Goal: Task Accomplishment & Management: Manage account settings

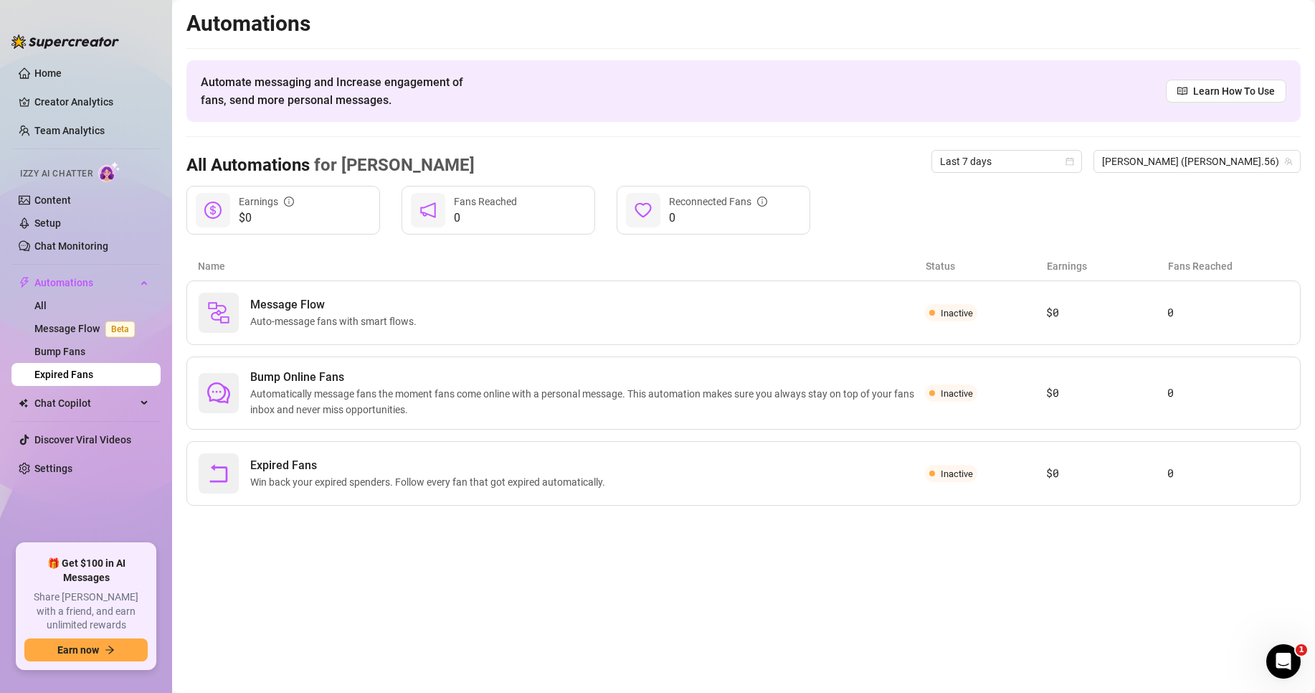
click at [77, 369] on link "Expired Fans" at bounding box center [63, 374] width 59 height 11
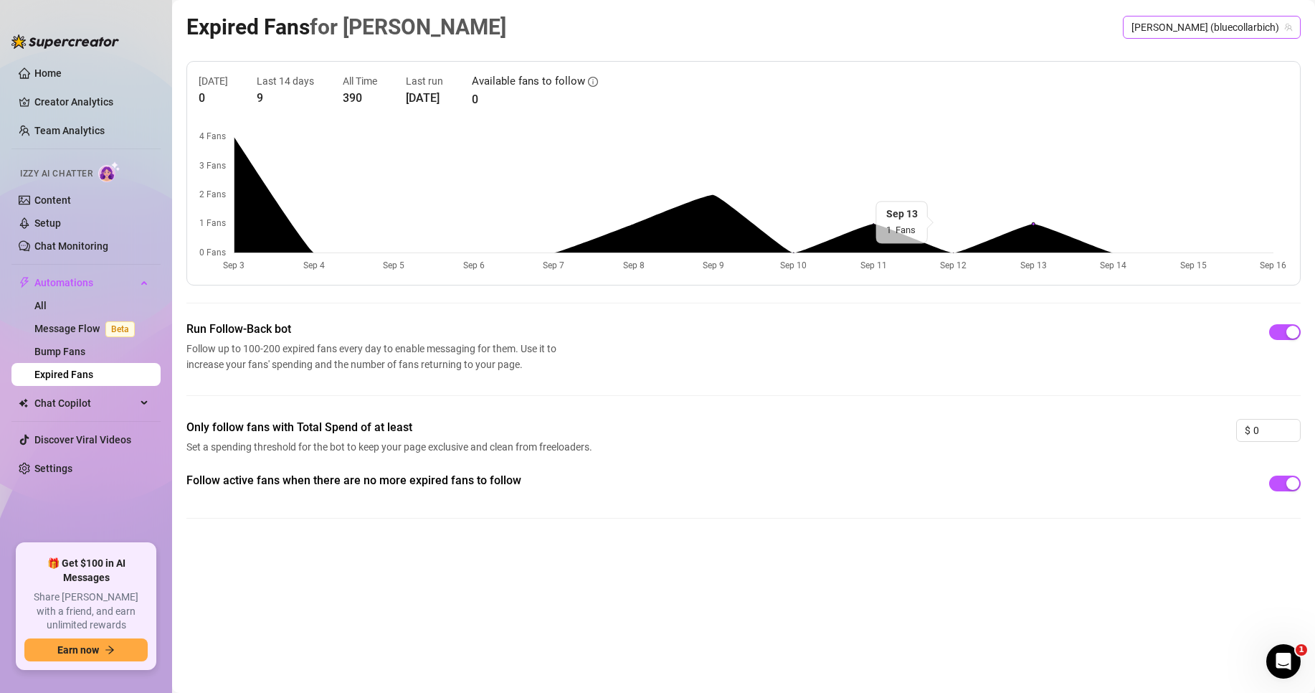
click at [1235, 27] on span "[PERSON_NAME] (bluecollarbich)" at bounding box center [1212, 27] width 161 height 22
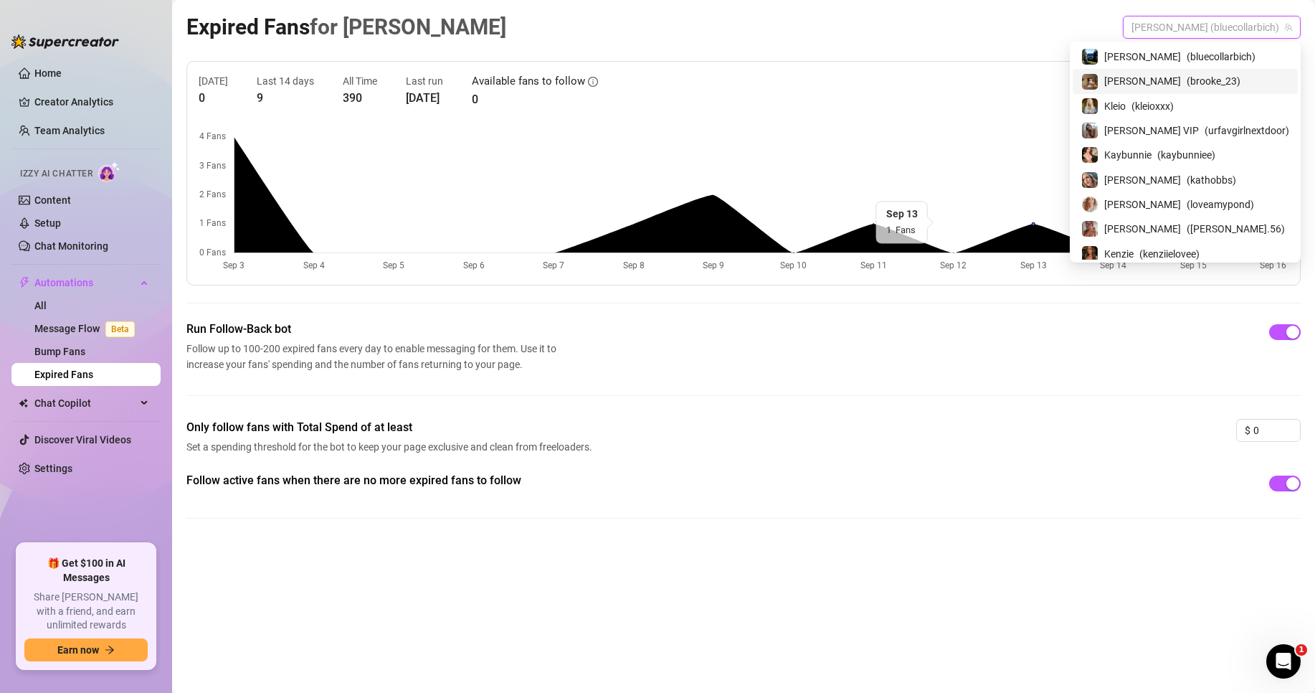
click at [1203, 77] on span "( brooke_23 )" at bounding box center [1214, 81] width 54 height 16
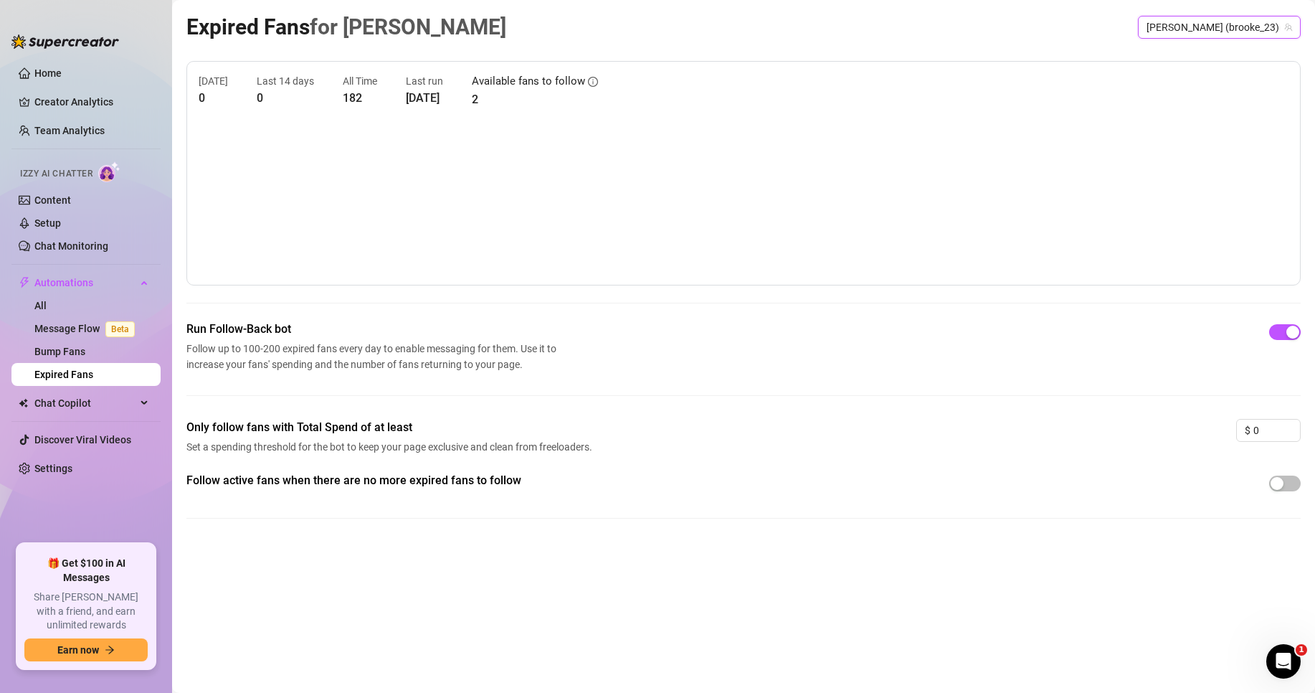
click at [1267, 488] on div "Follow active fans when there are no more expired fans to follow" at bounding box center [743, 483] width 1114 height 23
click at [1281, 482] on div "button" at bounding box center [1277, 483] width 13 height 13
click at [1258, 36] on span "[PERSON_NAME] (brooke_23)" at bounding box center [1220, 27] width 146 height 22
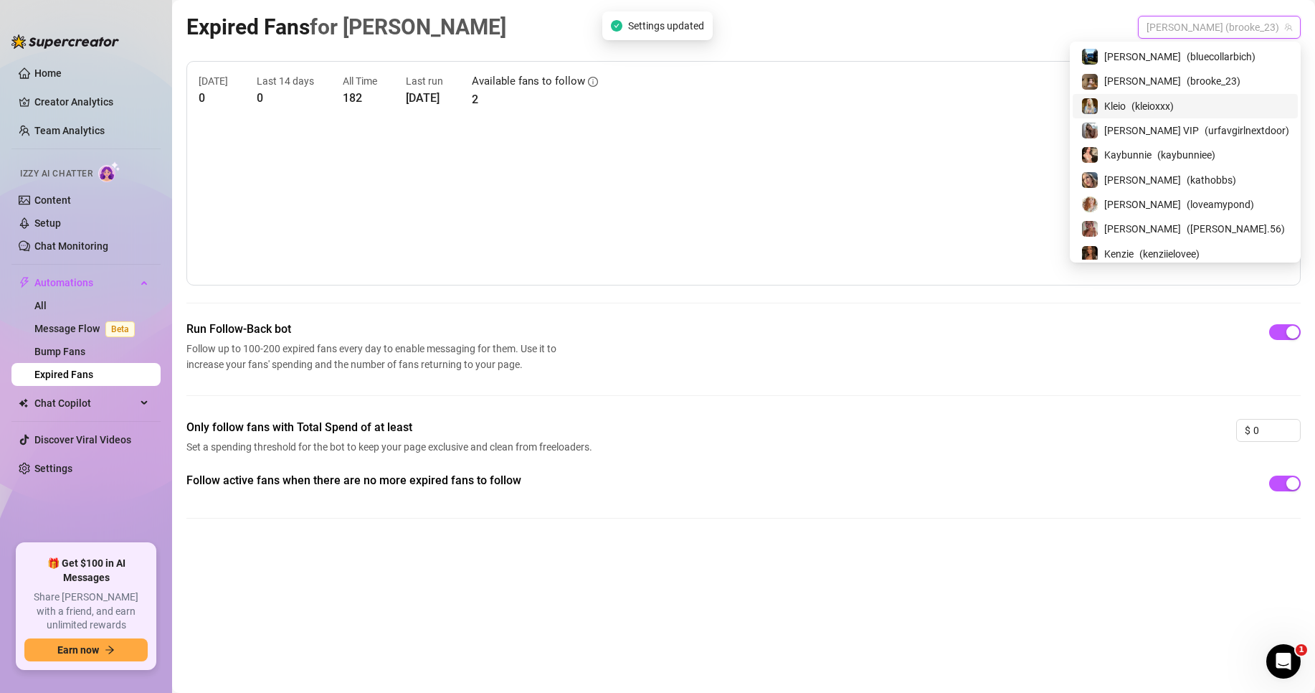
click at [1216, 98] on div "Kleio ( kleioxxx )" at bounding box center [1185, 106] width 208 height 17
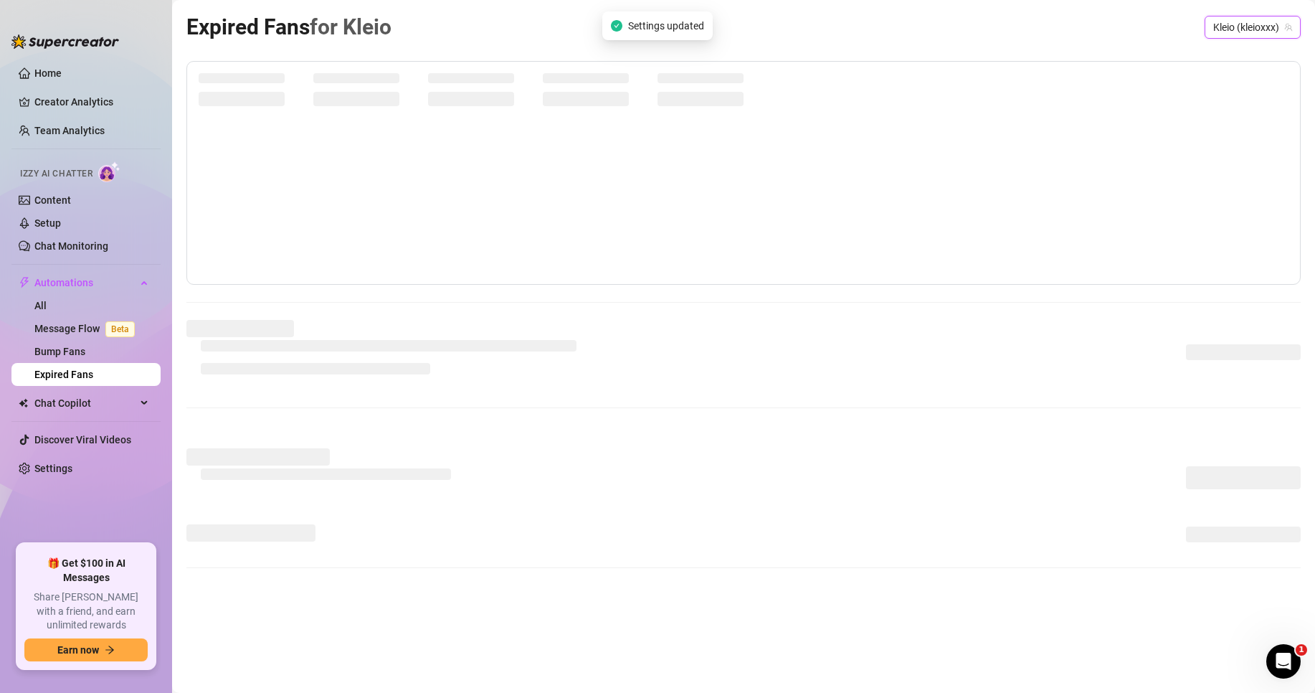
click at [1260, 507] on div at bounding box center [1243, 477] width 115 height 59
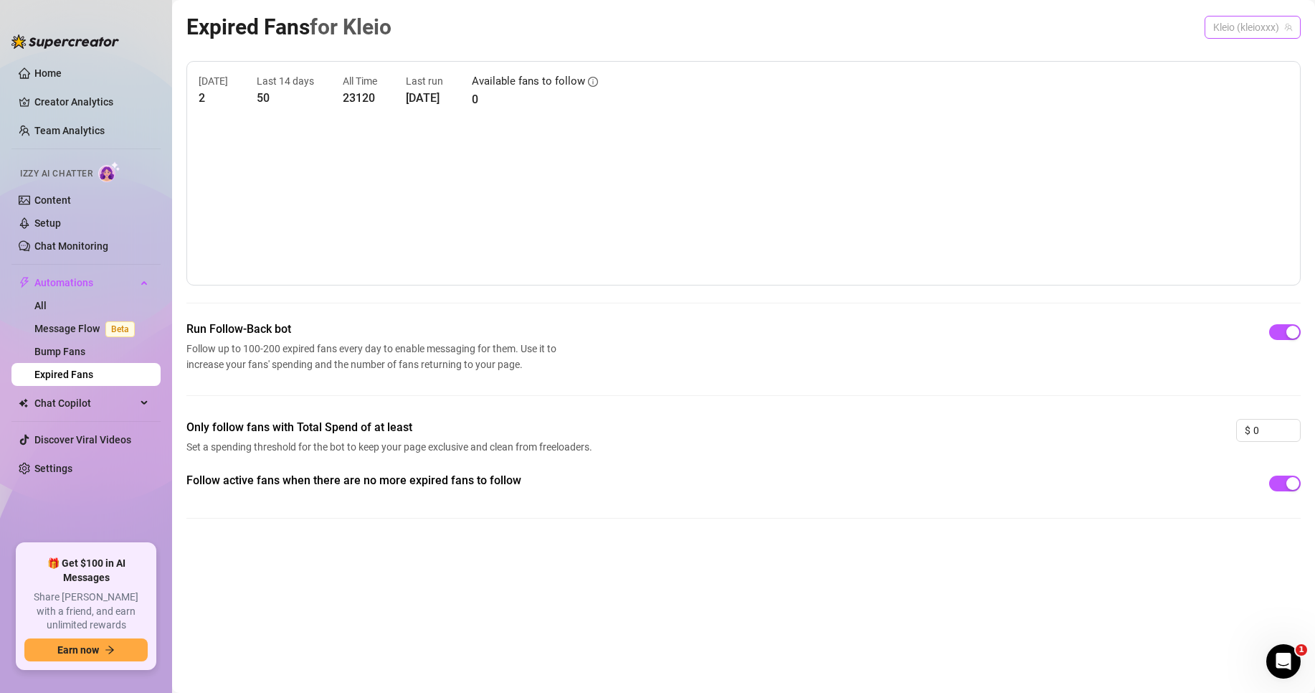
click at [1267, 24] on span "Kleio (kleioxxx)" at bounding box center [1252, 27] width 79 height 22
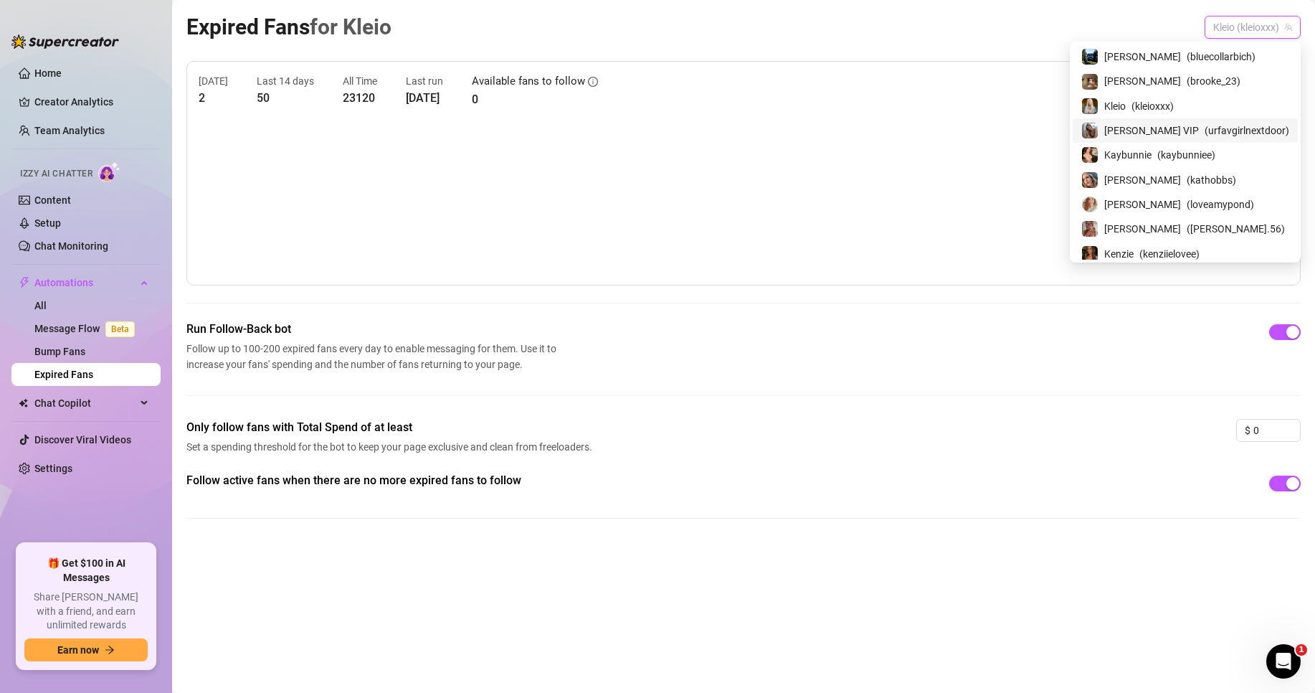
click at [1185, 125] on span "[PERSON_NAME] VIP" at bounding box center [1151, 131] width 95 height 16
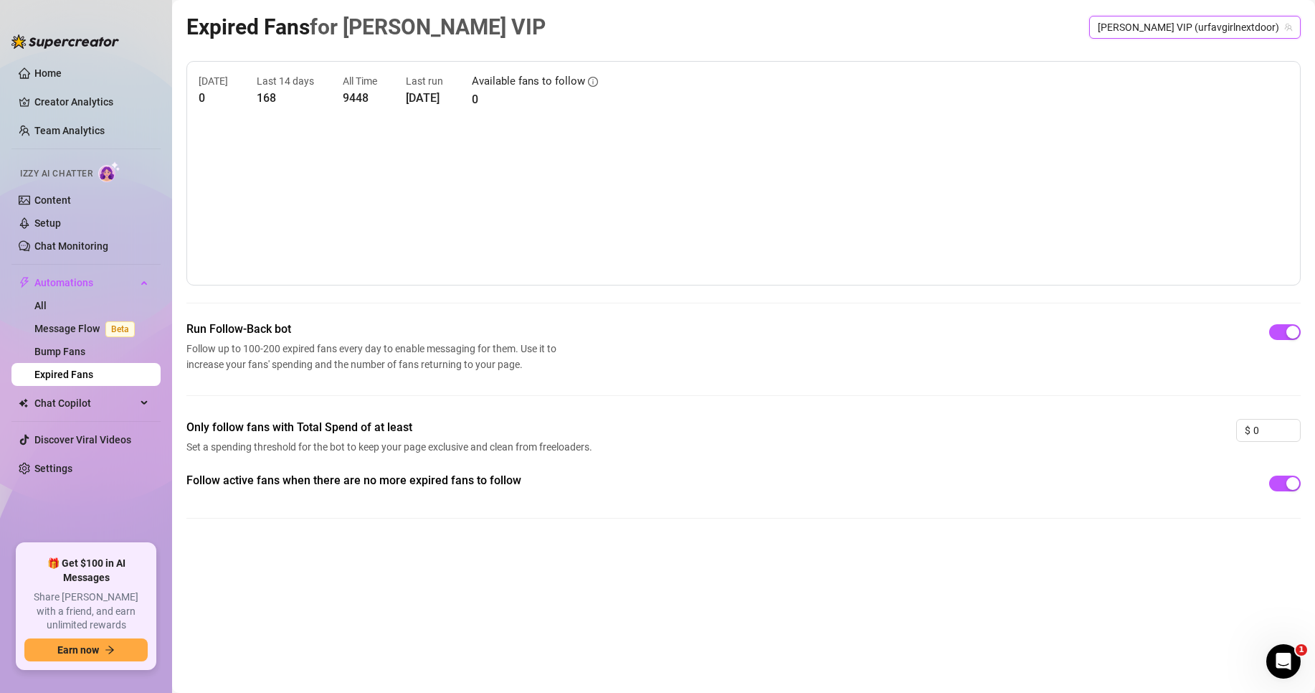
click at [1256, 37] on span "[PERSON_NAME] VIP (urfavgirlnextdoor)" at bounding box center [1195, 27] width 194 height 22
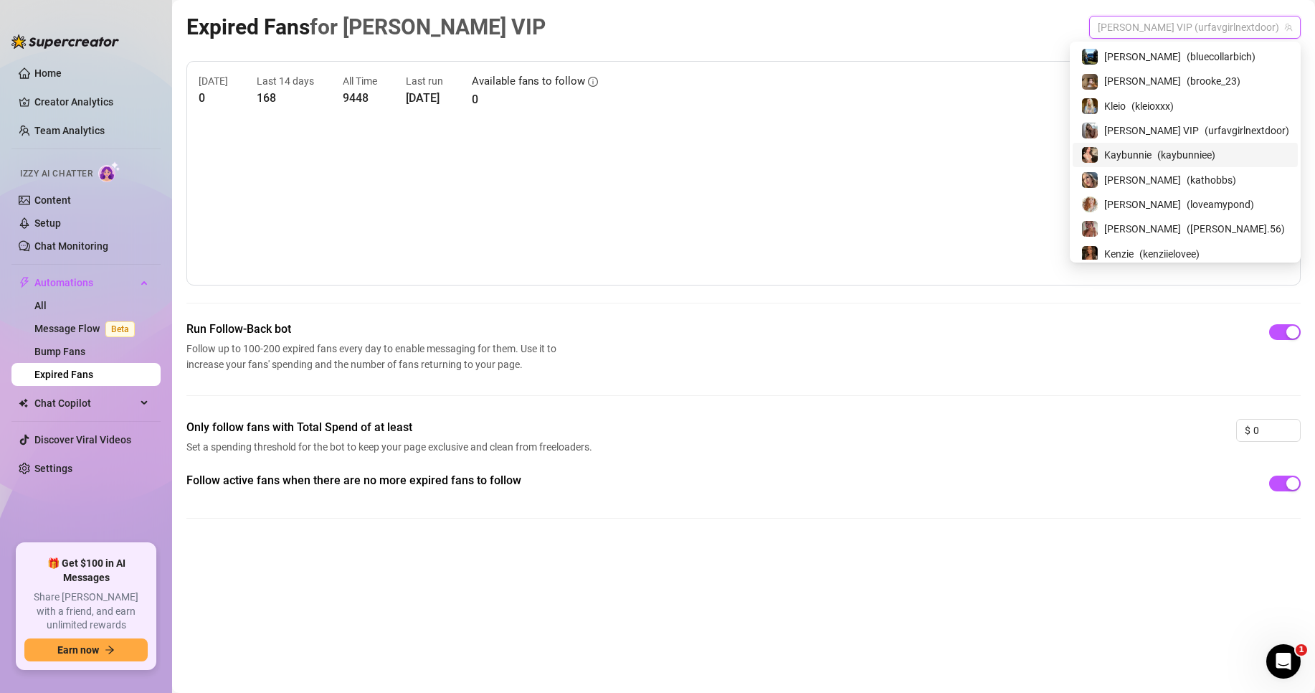
click at [1208, 151] on span "( kaybunniee )" at bounding box center [1186, 155] width 58 height 16
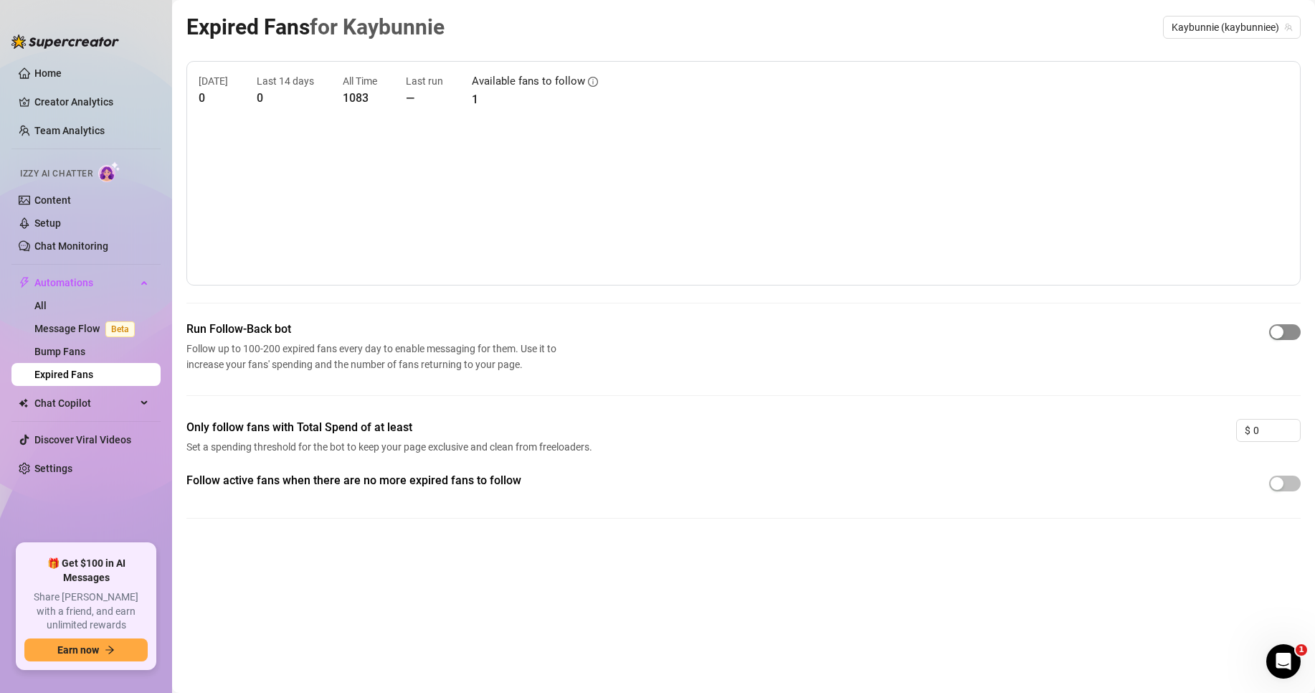
click at [1276, 324] on div at bounding box center [1285, 331] width 32 height 16
click at [1276, 326] on div "button" at bounding box center [1277, 332] width 13 height 13
click at [1279, 478] on button "button" at bounding box center [1285, 483] width 32 height 16
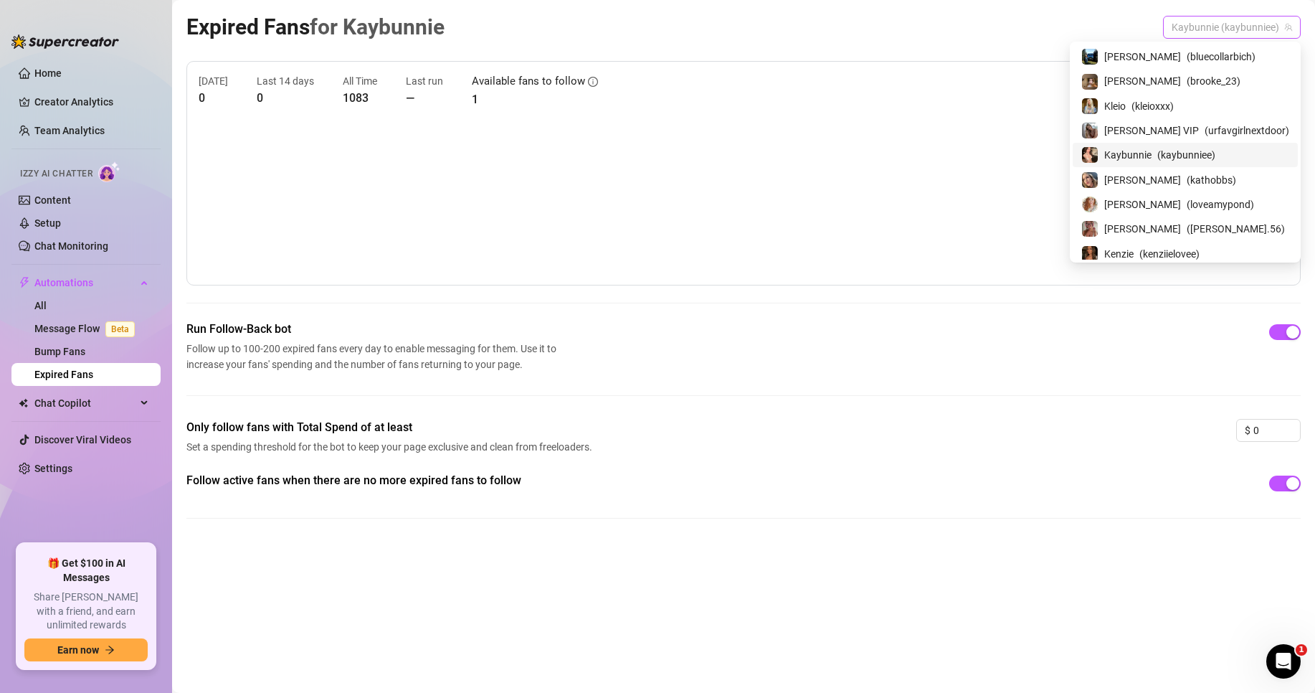
click at [1218, 32] on span "Kaybunnie (kaybunniee)" at bounding box center [1232, 27] width 120 height 22
click at [1195, 174] on span "( kathobbs )" at bounding box center [1211, 180] width 49 height 16
click at [1237, 33] on span "[PERSON_NAME] (kathobbs)" at bounding box center [1221, 27] width 141 height 22
click at [1230, 198] on span "( loveamypond )" at bounding box center [1220, 204] width 67 height 16
click at [1210, 29] on span "[PERSON_NAME] (loveamypond)" at bounding box center [1212, 27] width 159 height 22
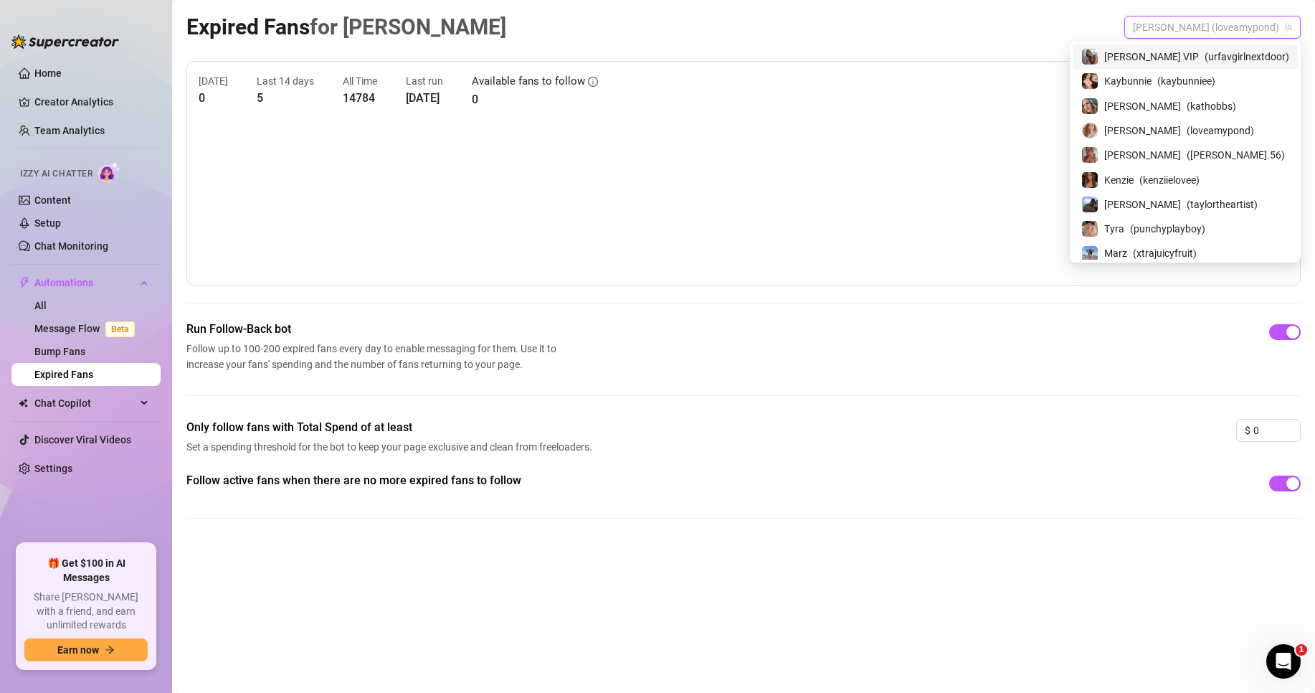
scroll to position [143, 0]
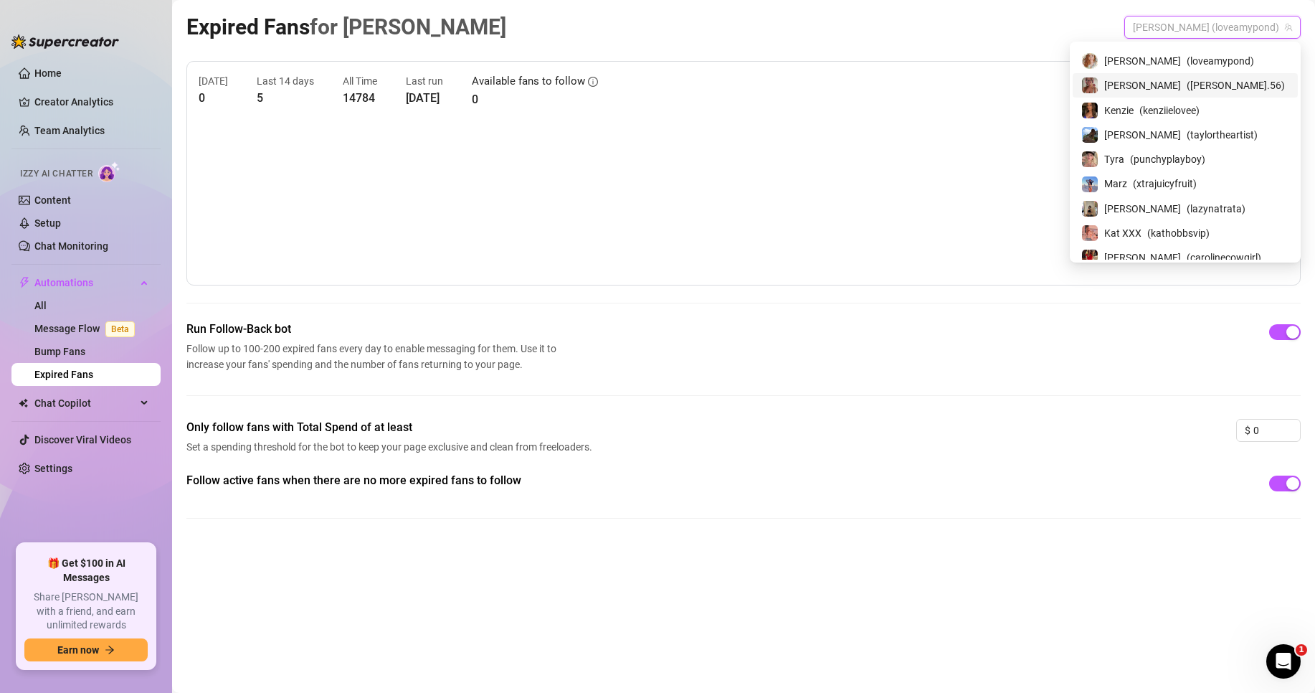
click at [1220, 82] on div "[PERSON_NAME] ( [PERSON_NAME].56 )" at bounding box center [1185, 85] width 208 height 17
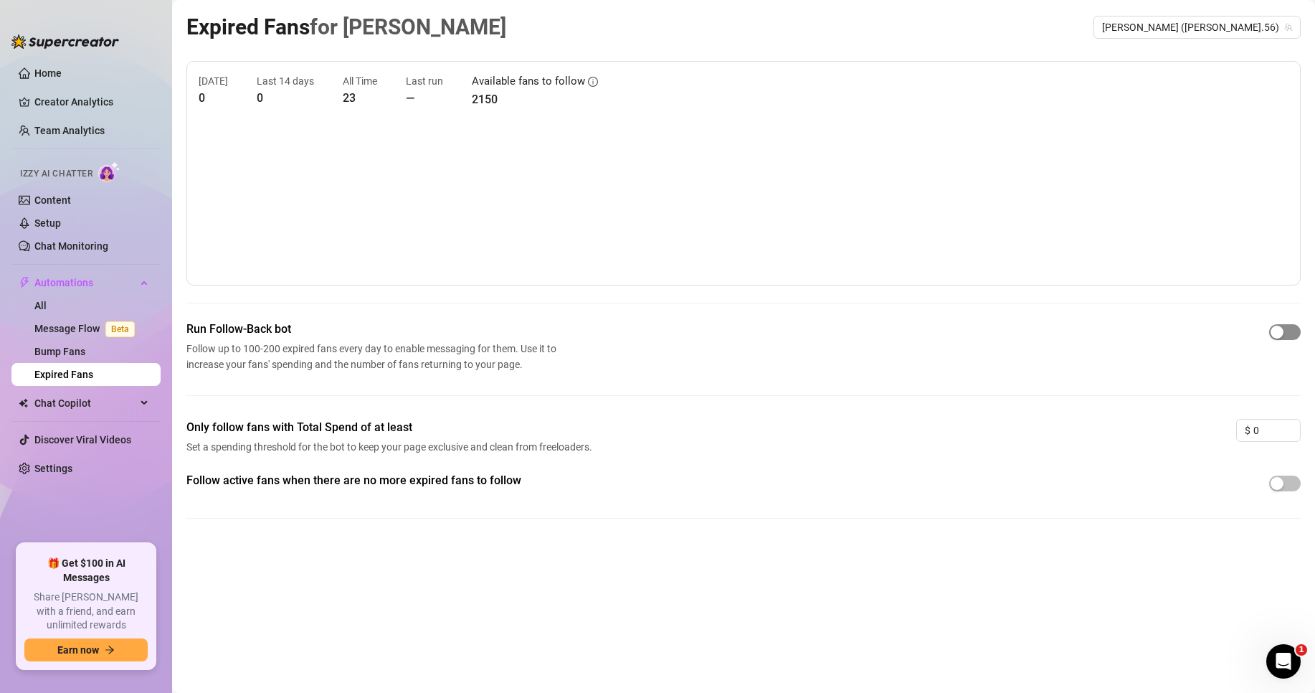
click at [1288, 328] on span "button" at bounding box center [1285, 332] width 32 height 16
click at [1286, 484] on span "button" at bounding box center [1285, 483] width 32 height 16
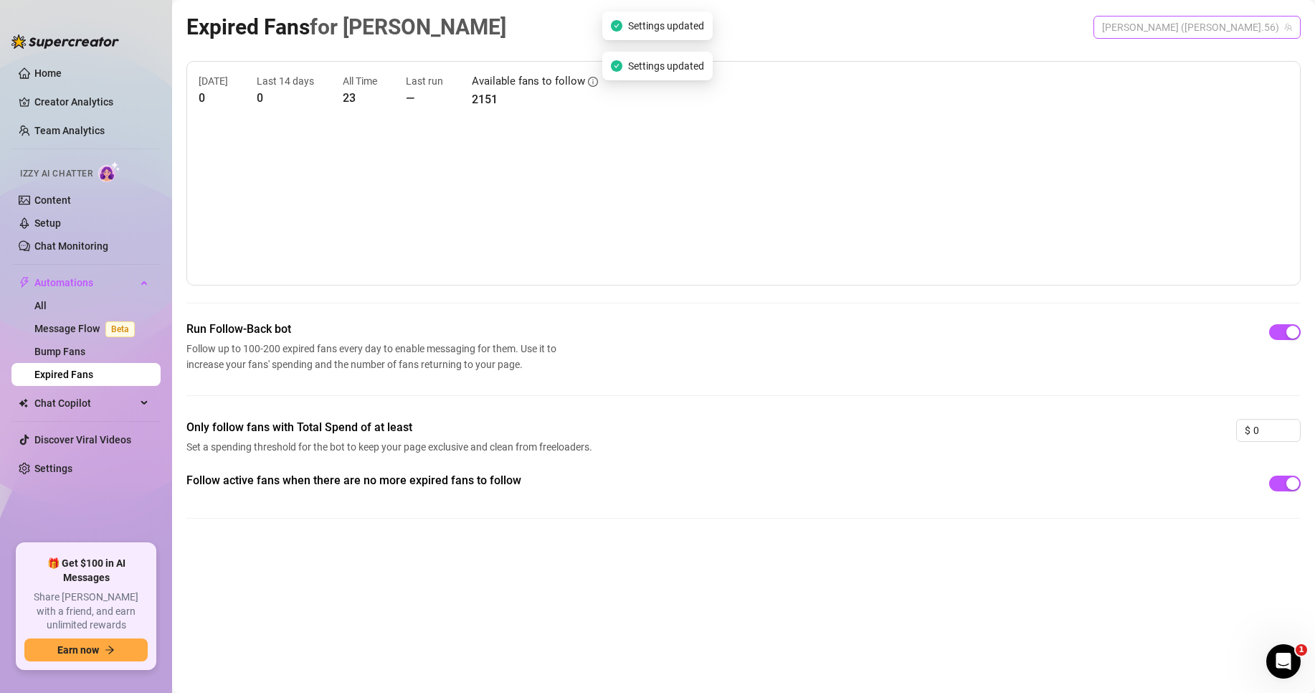
click at [1246, 37] on span "[PERSON_NAME] ([PERSON_NAME].56)" at bounding box center [1197, 27] width 190 height 22
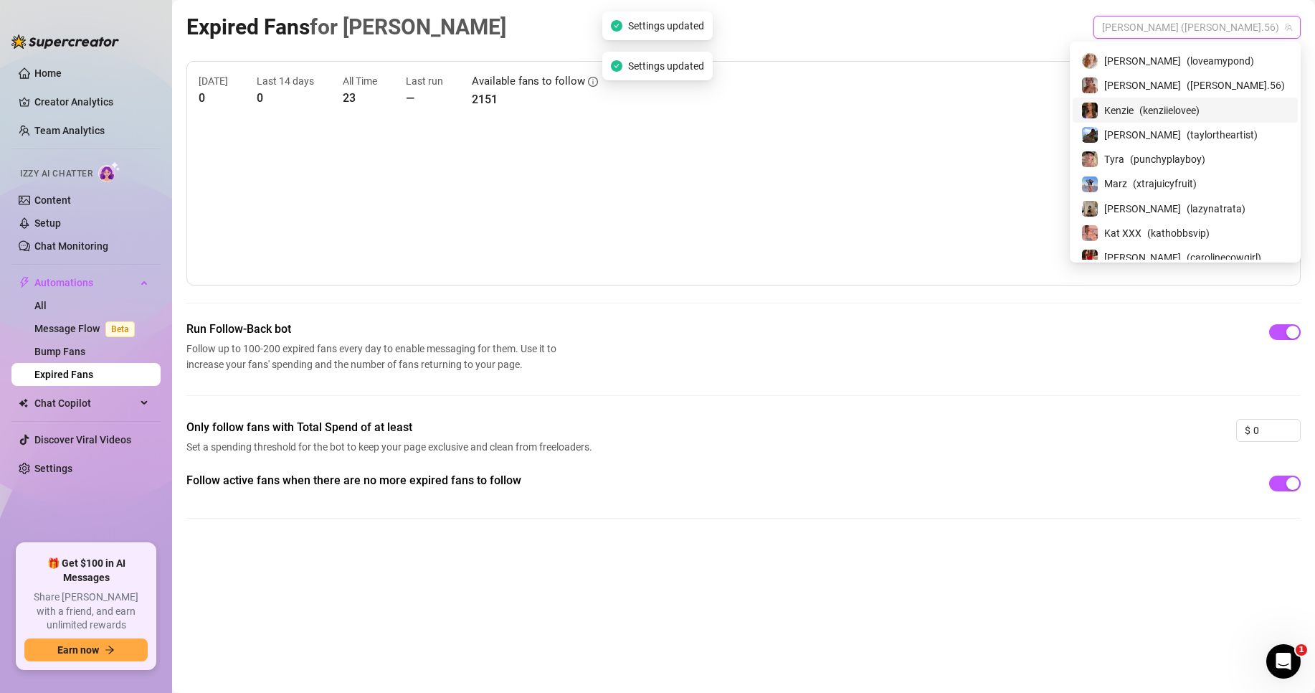
click at [1200, 103] on span "( kenziielovee )" at bounding box center [1169, 111] width 60 height 16
click at [1254, 29] on span "Kenzie (kenziielovee)" at bounding box center [1239, 27] width 105 height 22
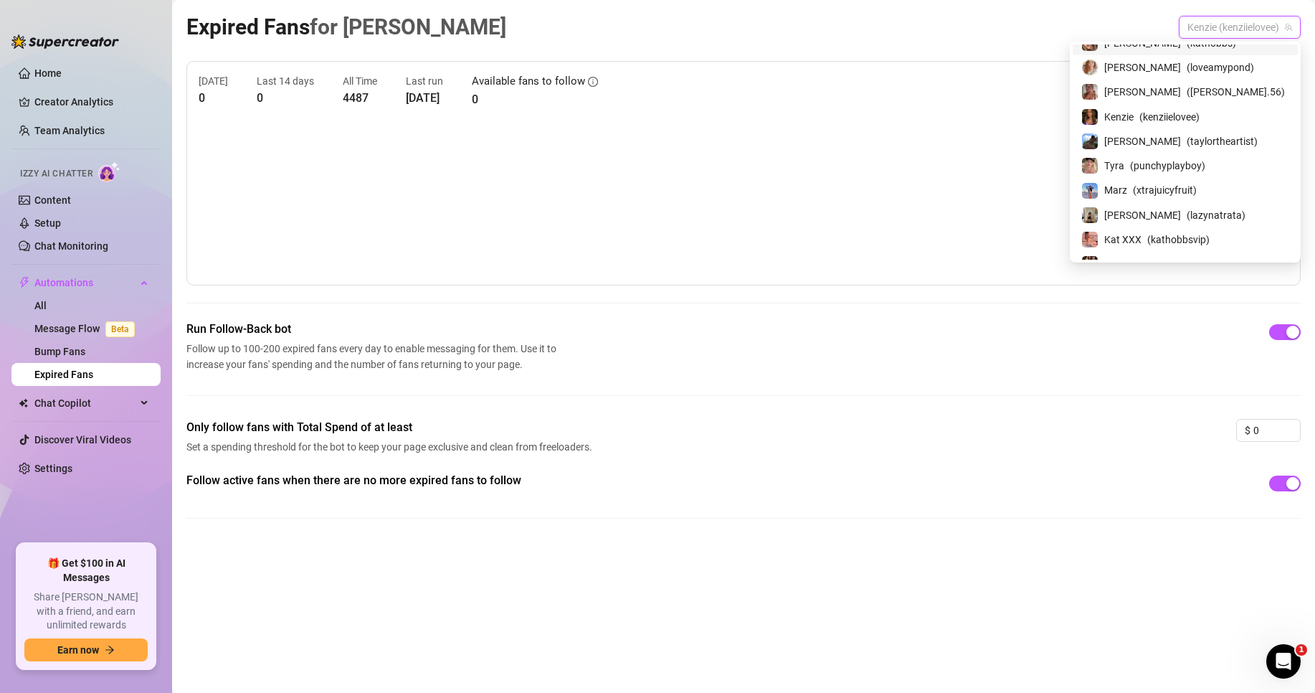
scroll to position [143, 0]
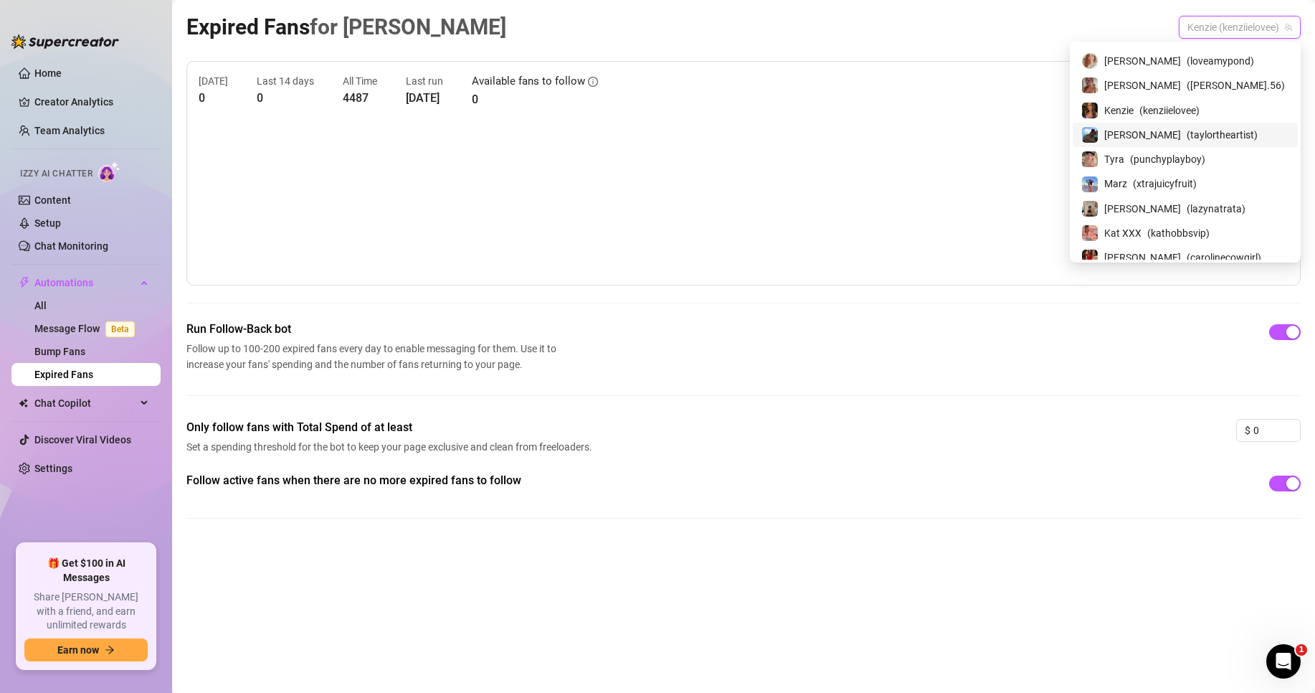
click at [1210, 129] on span "( taylortheartist )" at bounding box center [1222, 135] width 71 height 16
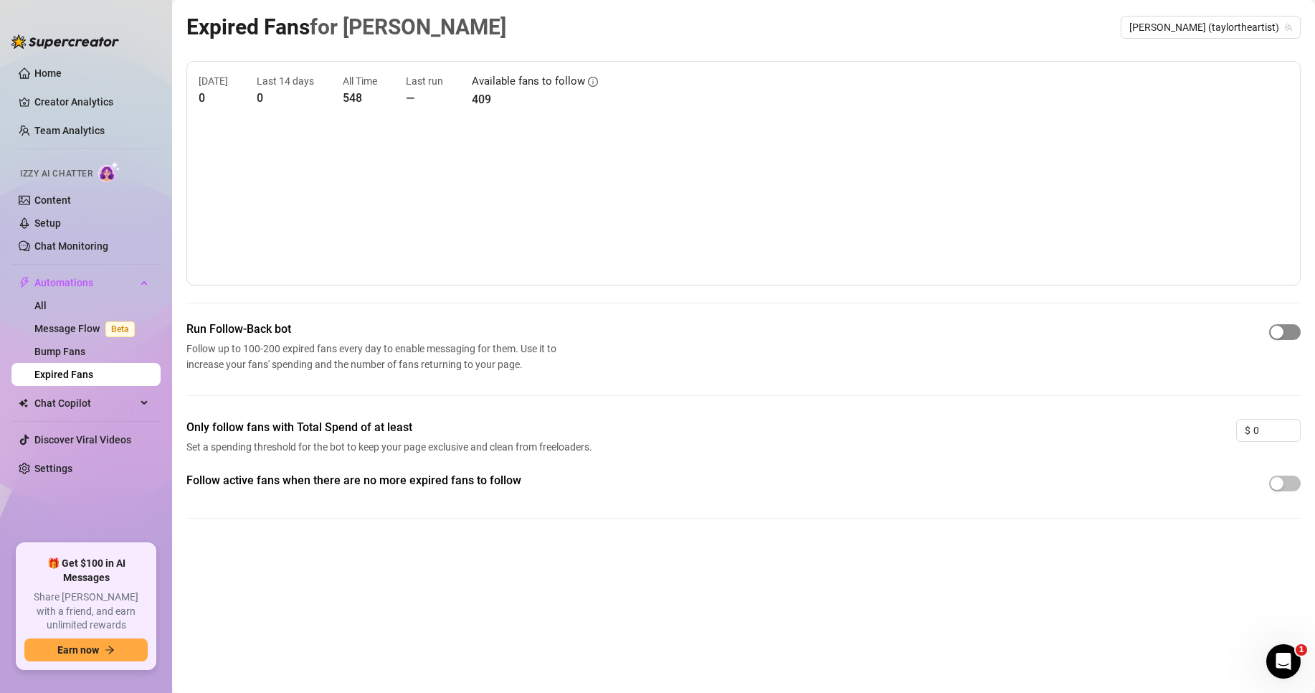
click at [1294, 336] on span "button" at bounding box center [1285, 332] width 32 height 16
click at [1288, 492] on div at bounding box center [1285, 483] width 32 height 23
click at [1287, 480] on span "button" at bounding box center [1285, 483] width 32 height 16
click at [1235, 34] on span "[PERSON_NAME] (taylortheartist)" at bounding box center [1210, 27] width 163 height 22
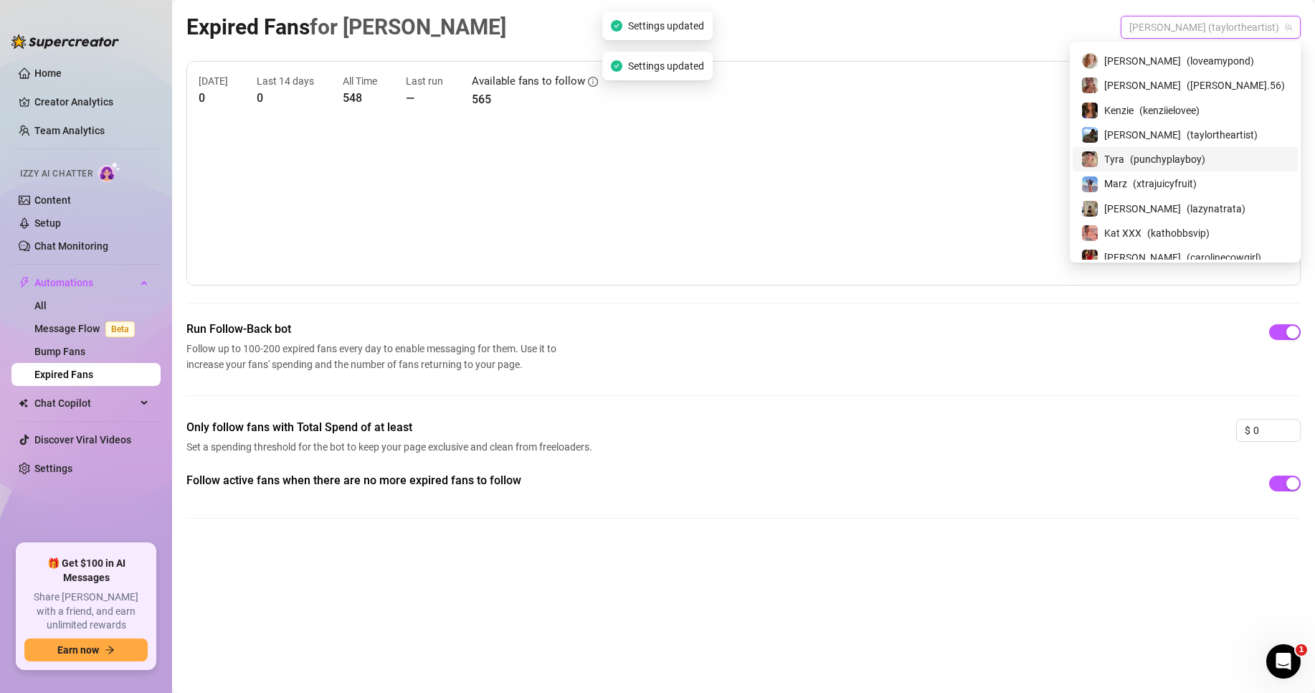
click at [1195, 153] on span "( punchyplayboy )" at bounding box center [1167, 159] width 75 height 16
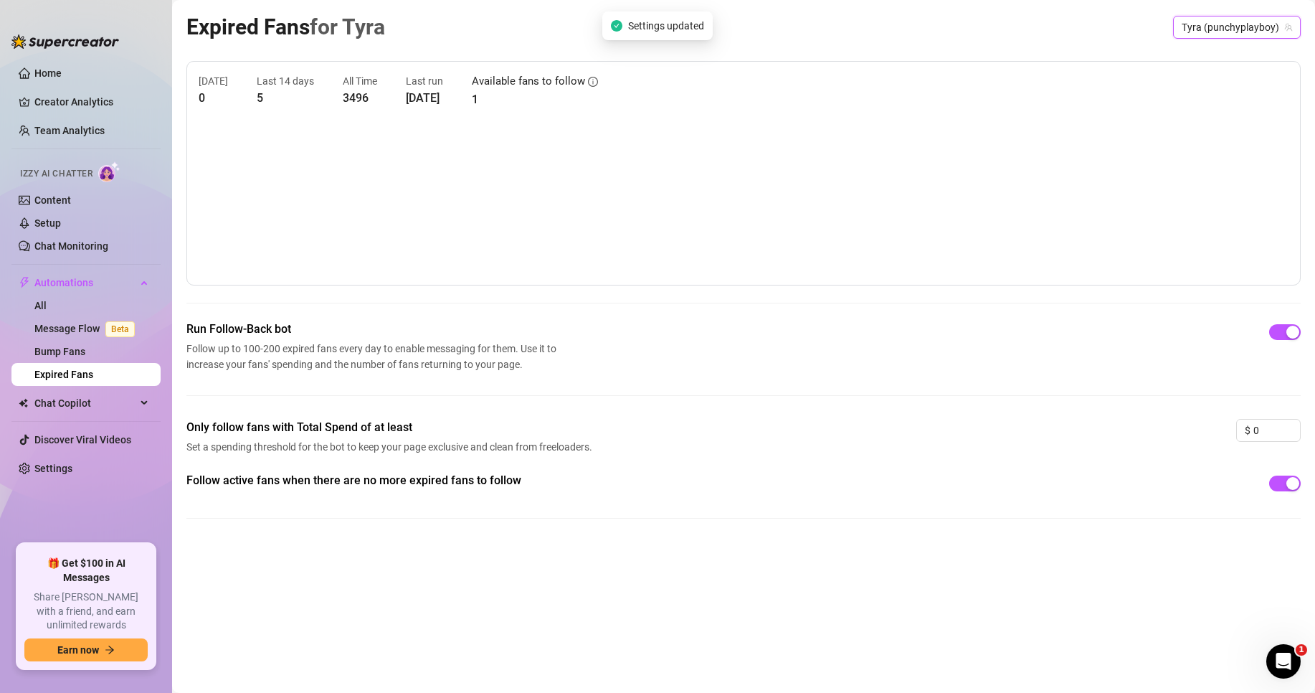
click at [1218, 26] on span "Tyra (punchyplayboy)" at bounding box center [1237, 27] width 110 height 22
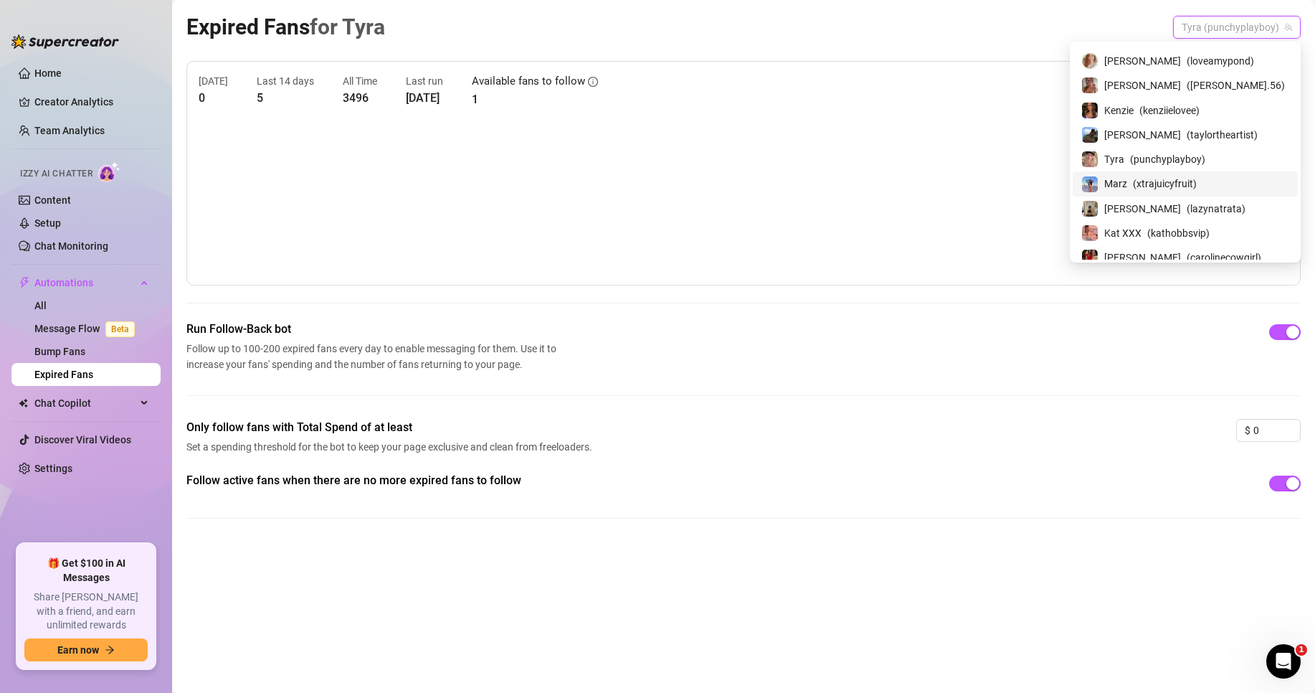
click at [1207, 172] on div "Marz ( xtrajuicyfruit )" at bounding box center [1185, 183] width 225 height 24
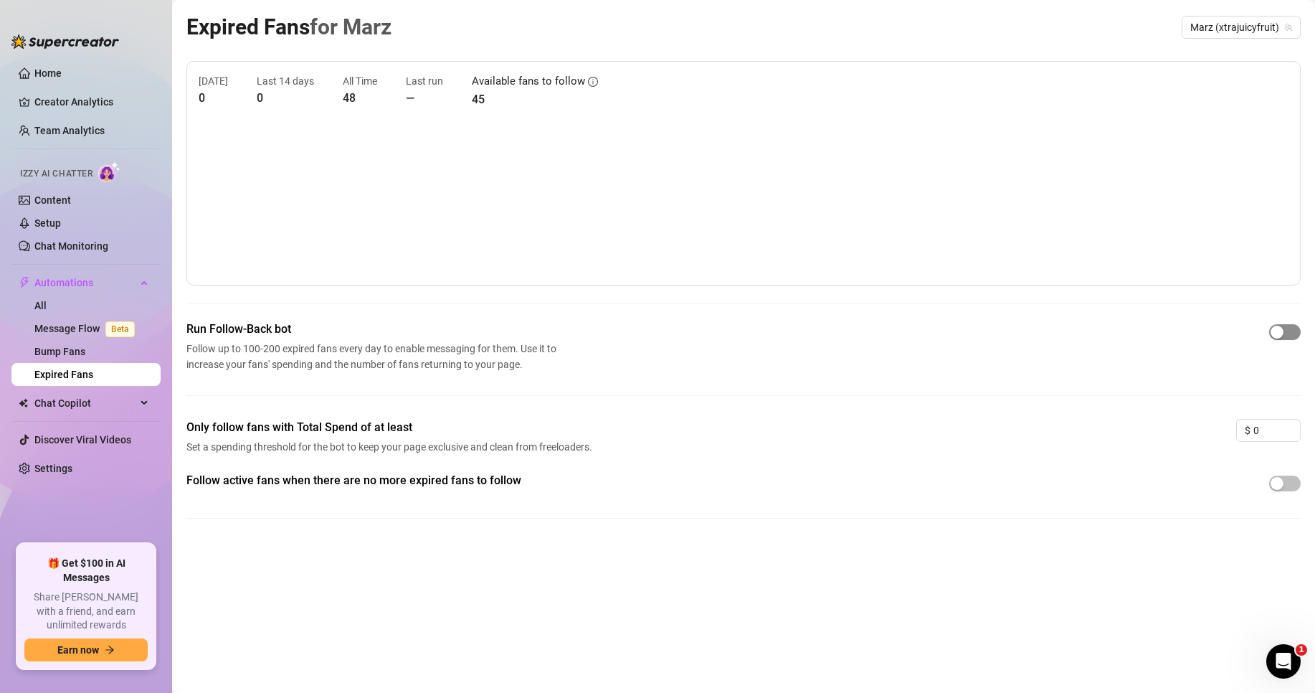
click at [1284, 328] on button "button" at bounding box center [1285, 332] width 32 height 16
click at [1290, 480] on span "button" at bounding box center [1285, 483] width 32 height 16
click at [1219, 34] on span "Marz (xtrajuicyfruit)" at bounding box center [1241, 27] width 102 height 22
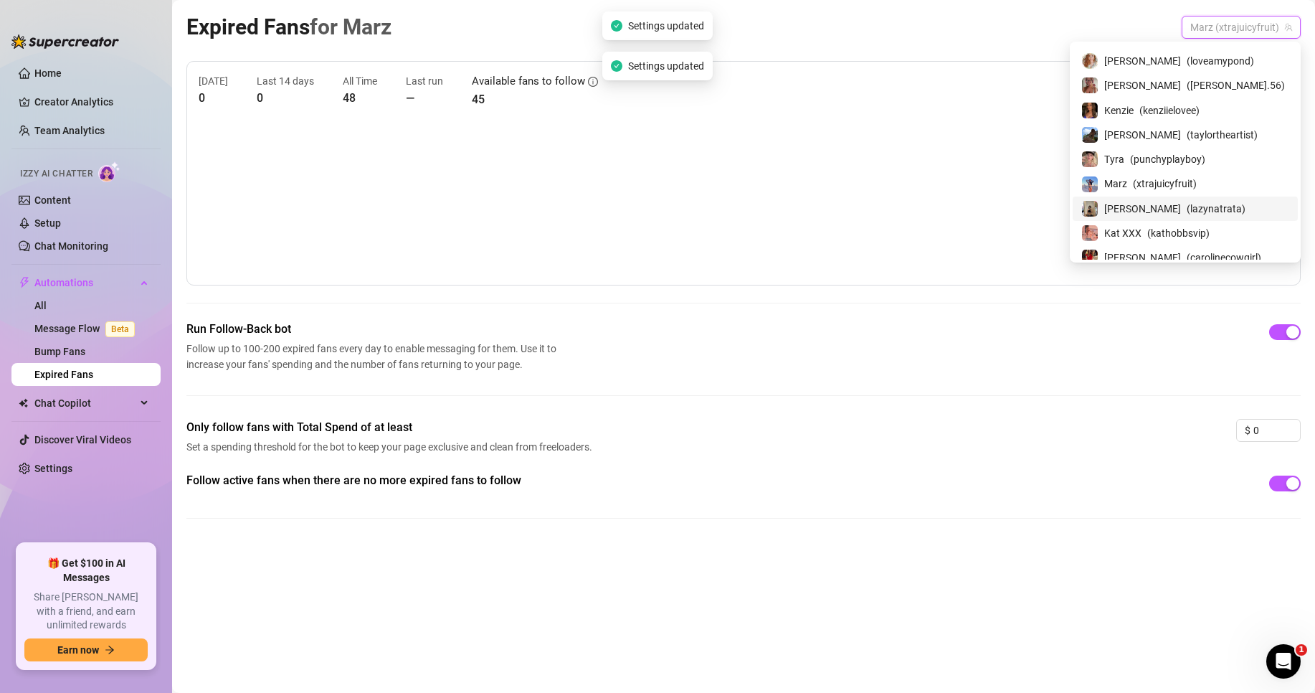
click at [1187, 209] on span "( lazynatrata )" at bounding box center [1216, 209] width 59 height 16
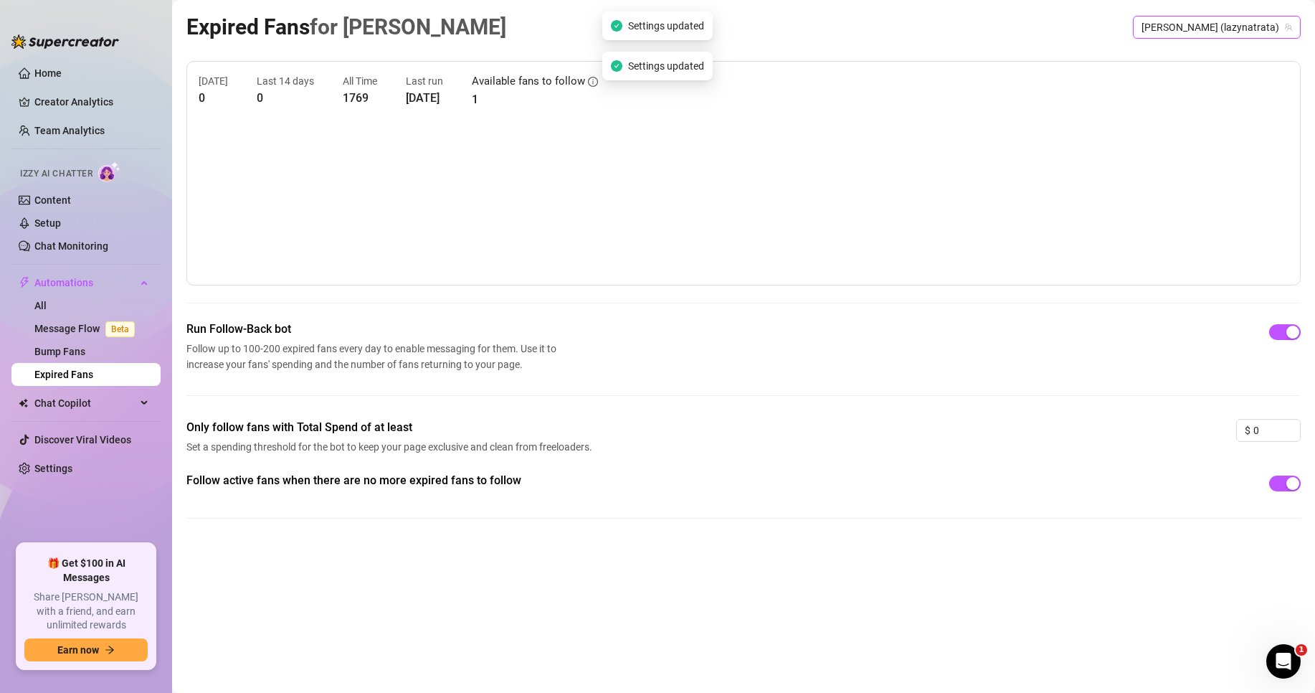
click at [1203, 31] on span "[PERSON_NAME] (lazynatrata)" at bounding box center [1217, 27] width 151 height 22
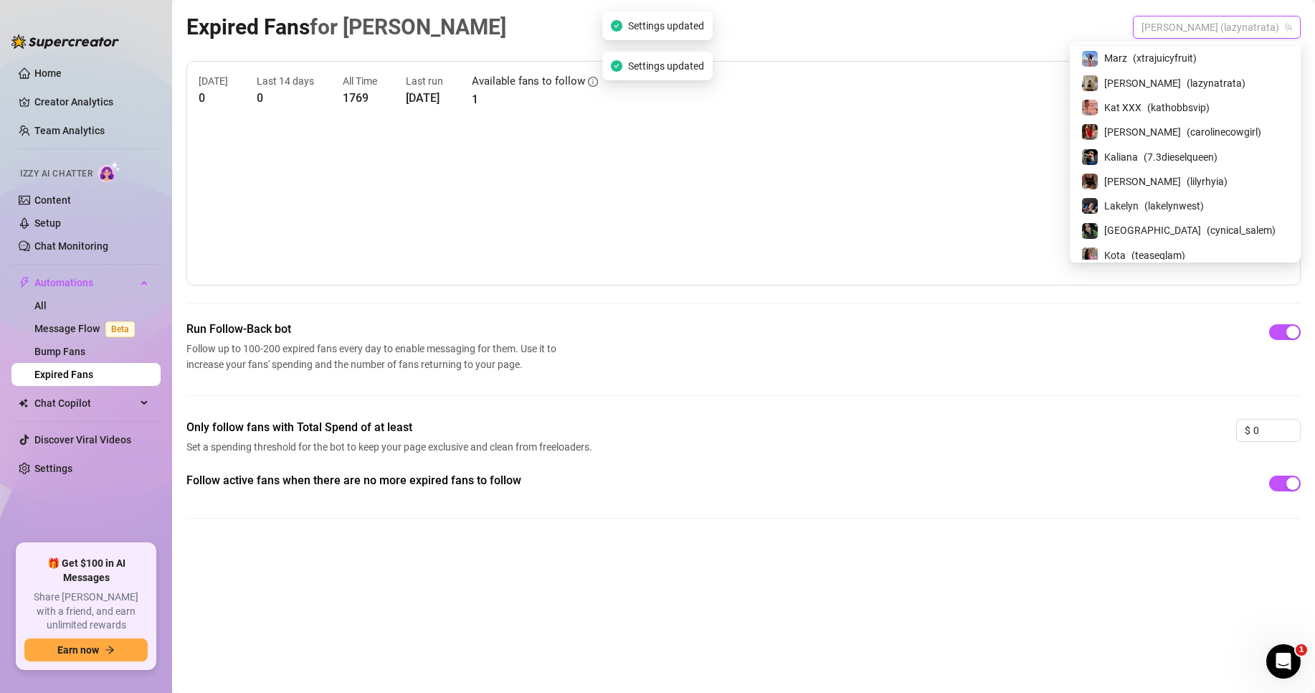
scroll to position [287, 0]
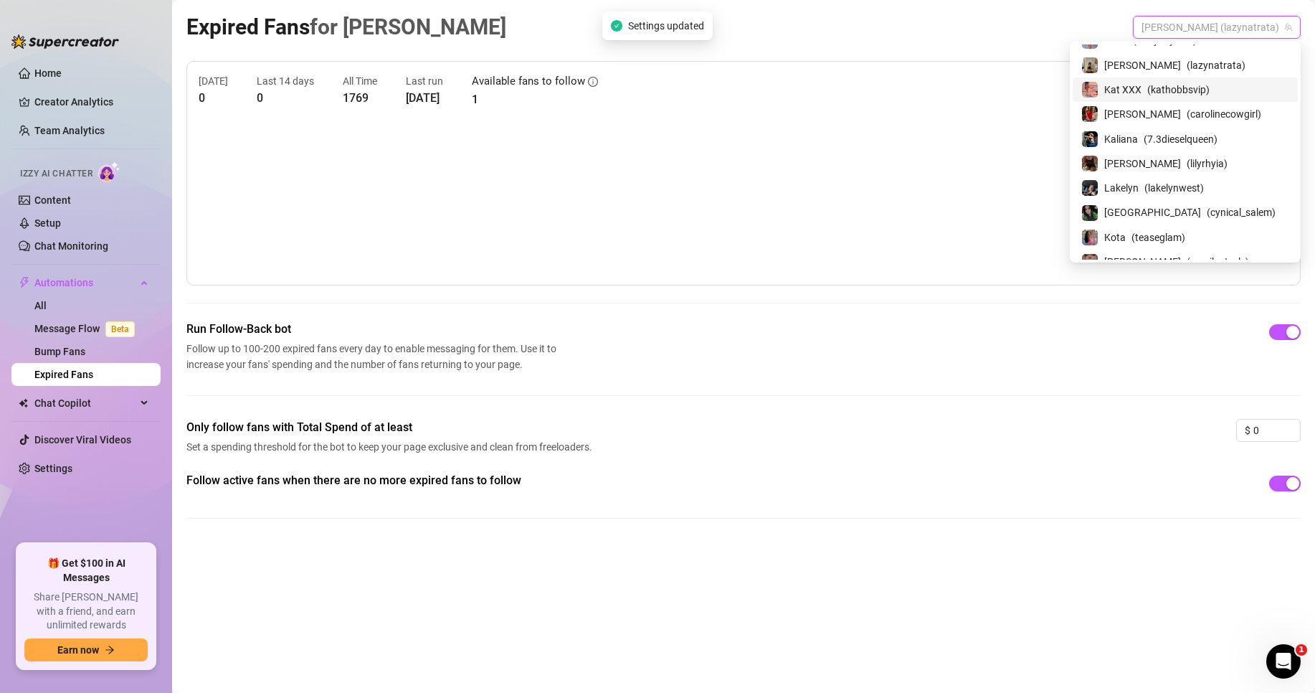
click at [1210, 82] on span "( kathobbsvip )" at bounding box center [1178, 90] width 62 height 16
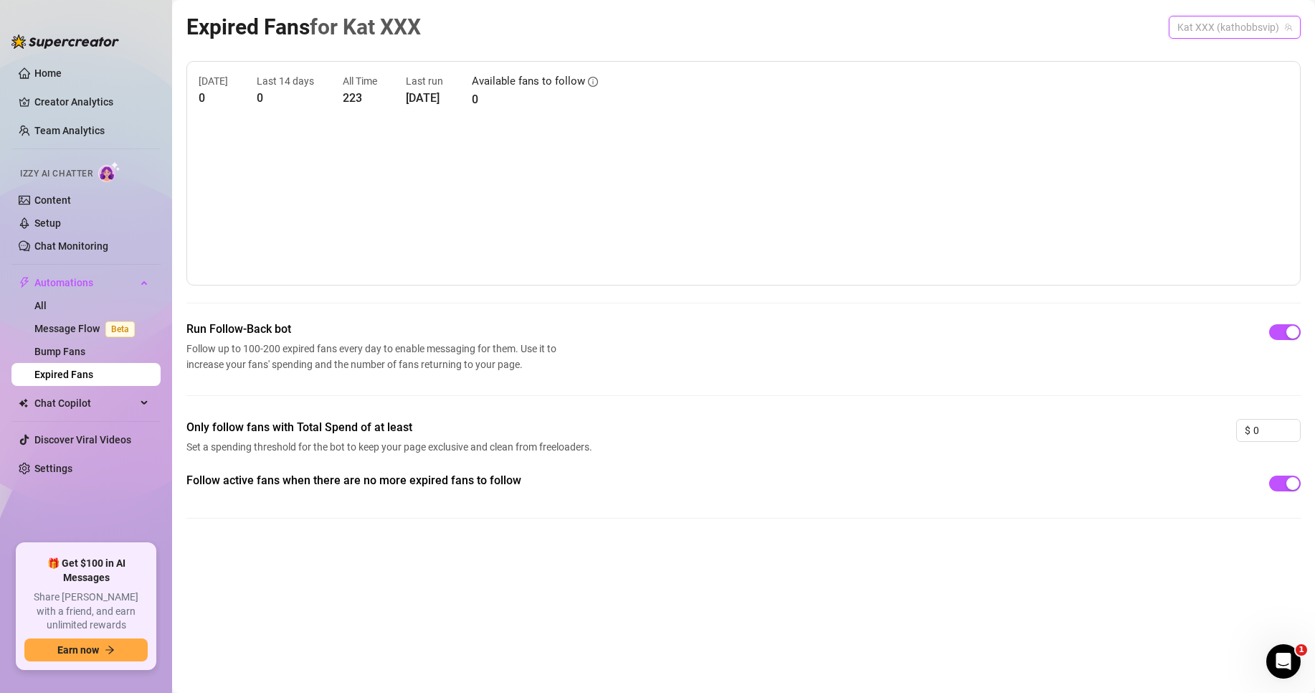
click at [1224, 24] on span "Kat XXX (kathobbsvip)" at bounding box center [1234, 27] width 115 height 22
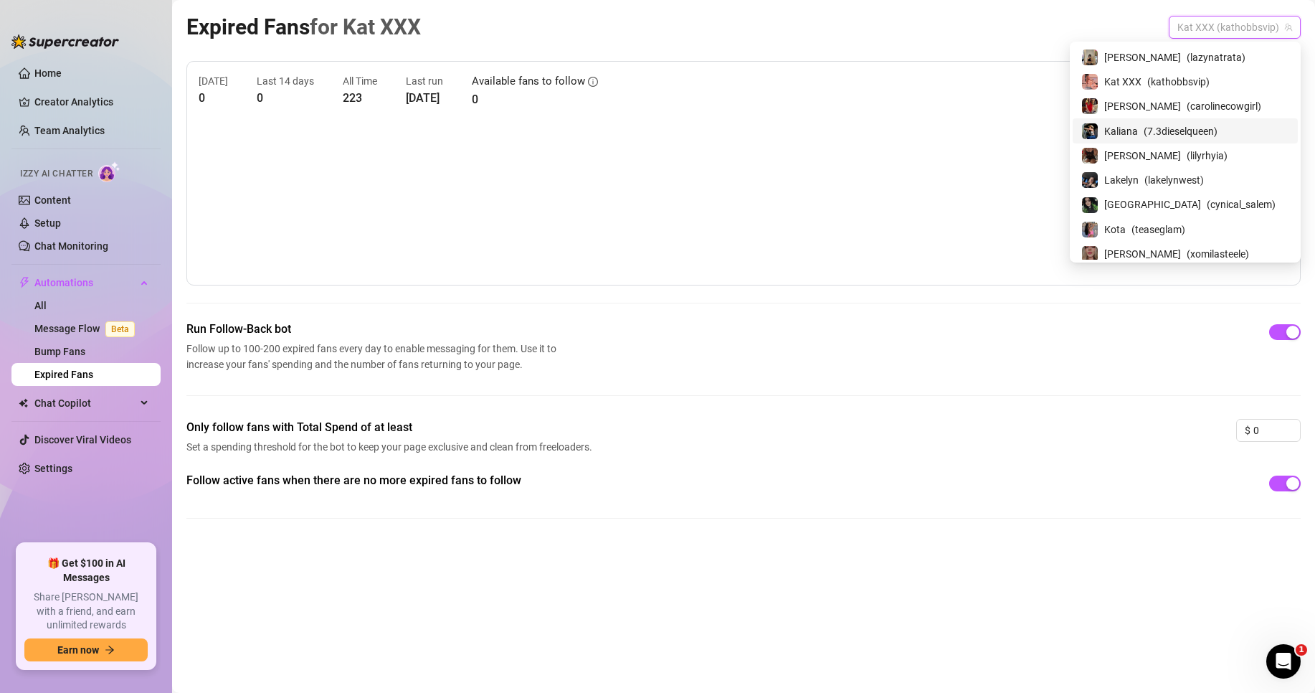
scroll to position [297, 0]
click at [1198, 97] on span "( carolinecowgirl )" at bounding box center [1224, 104] width 75 height 16
click at [1217, 23] on span "[PERSON_NAME] (carolinecowgirl)" at bounding box center [1209, 27] width 166 height 22
click at [1187, 121] on span "( 7.3dieselqueen )" at bounding box center [1181, 129] width 74 height 16
click at [1203, 24] on span "Kaliana (7.3dieselqueen)" at bounding box center [1231, 27] width 123 height 22
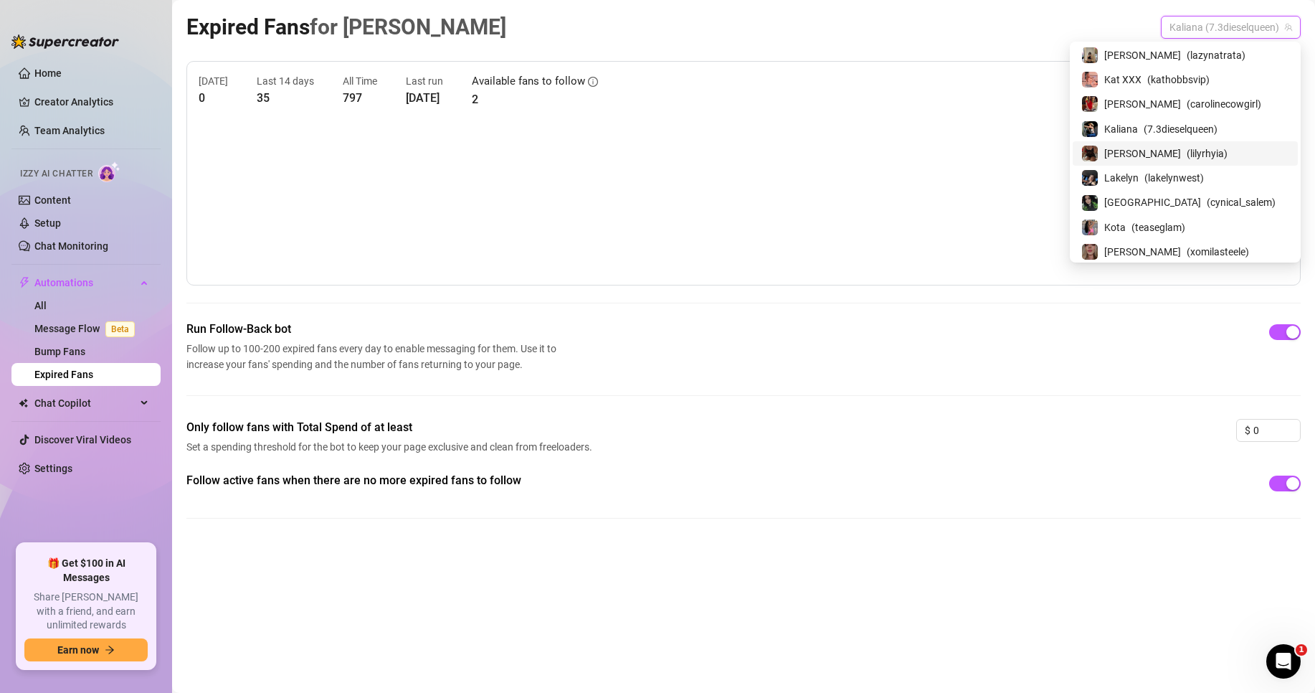
click at [1187, 151] on span "( lilyrhyia )" at bounding box center [1207, 154] width 41 height 16
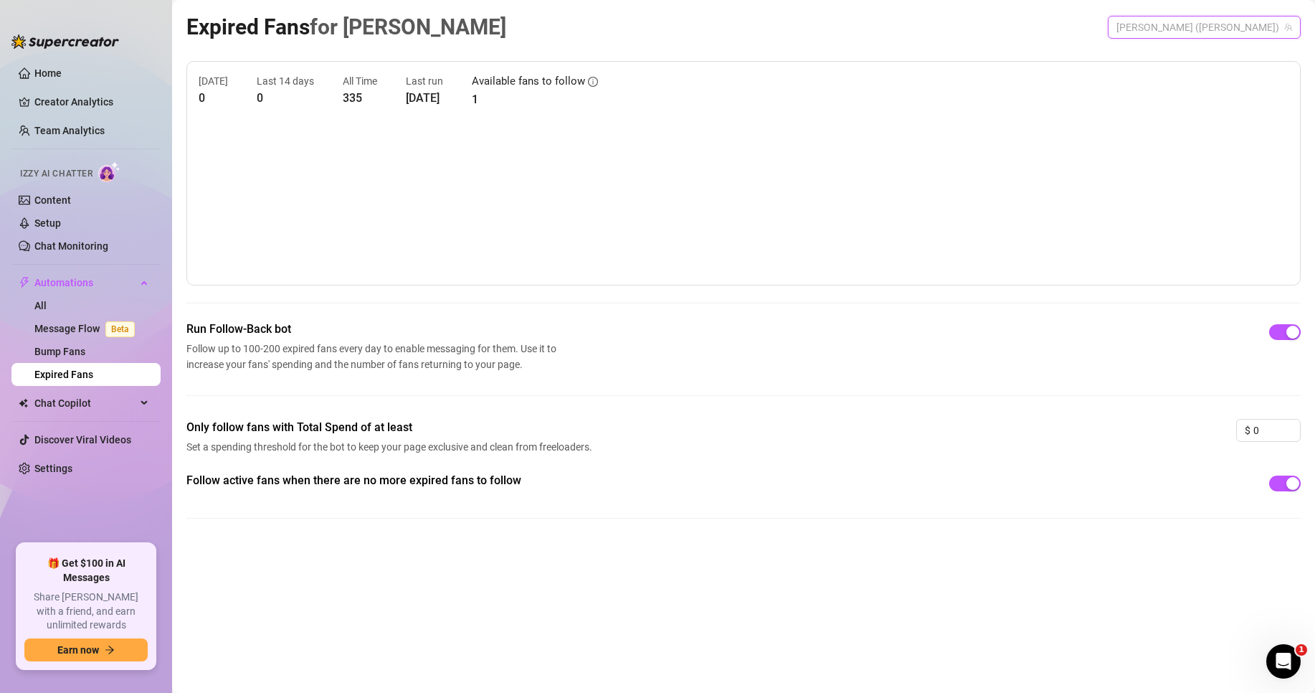
click at [1236, 24] on span "[PERSON_NAME] ([PERSON_NAME])" at bounding box center [1204, 27] width 176 height 22
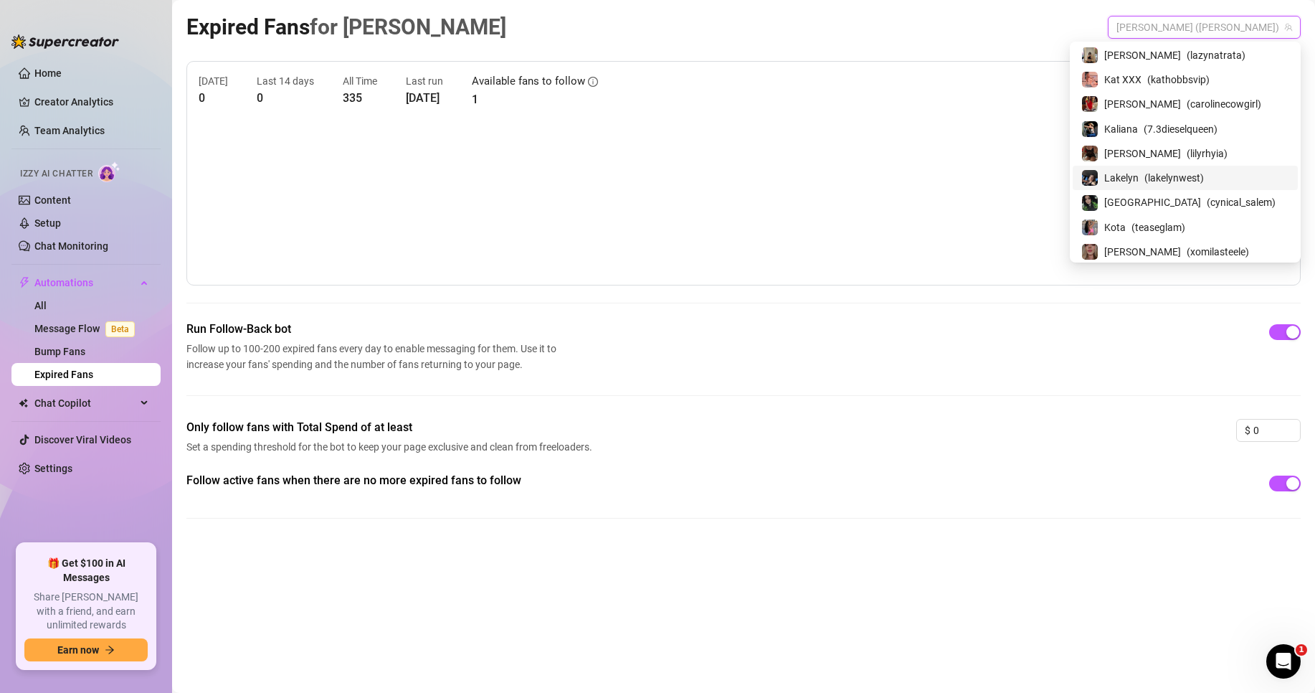
click at [1181, 171] on span "( lakelynwest )" at bounding box center [1174, 178] width 60 height 16
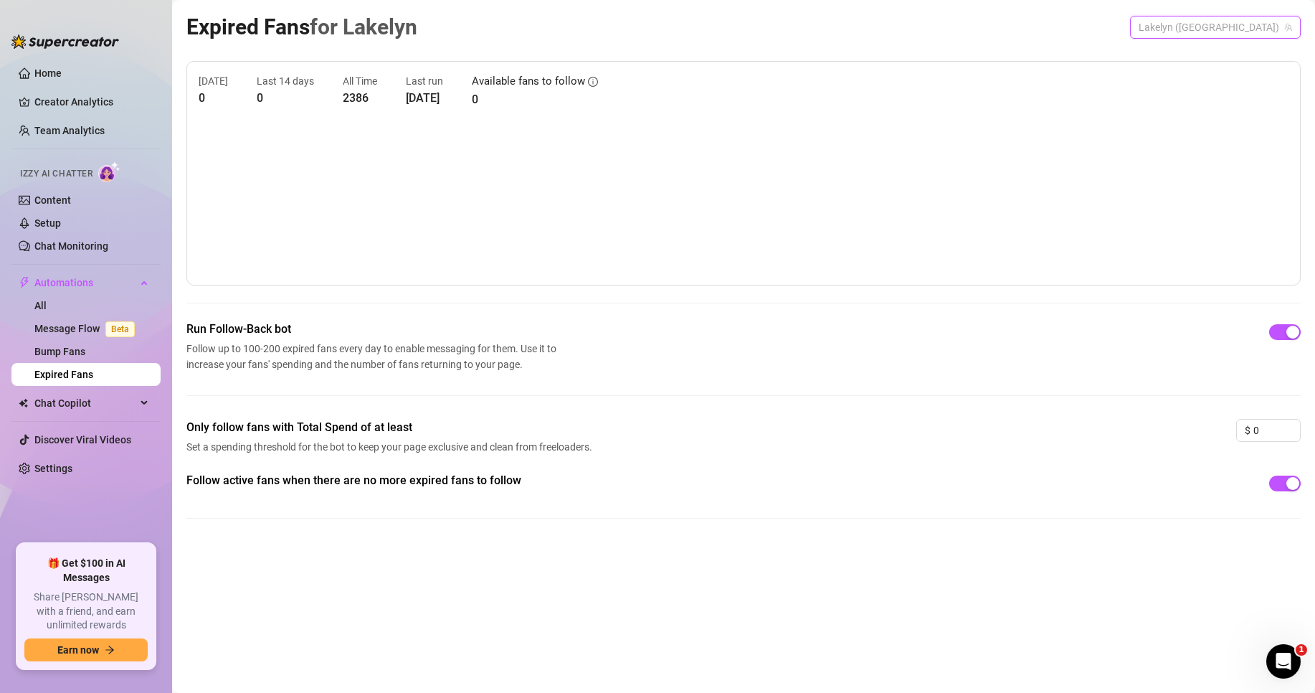
click at [1228, 26] on span "Lakelyn ([GEOGRAPHIC_DATA])" at bounding box center [1215, 27] width 153 height 22
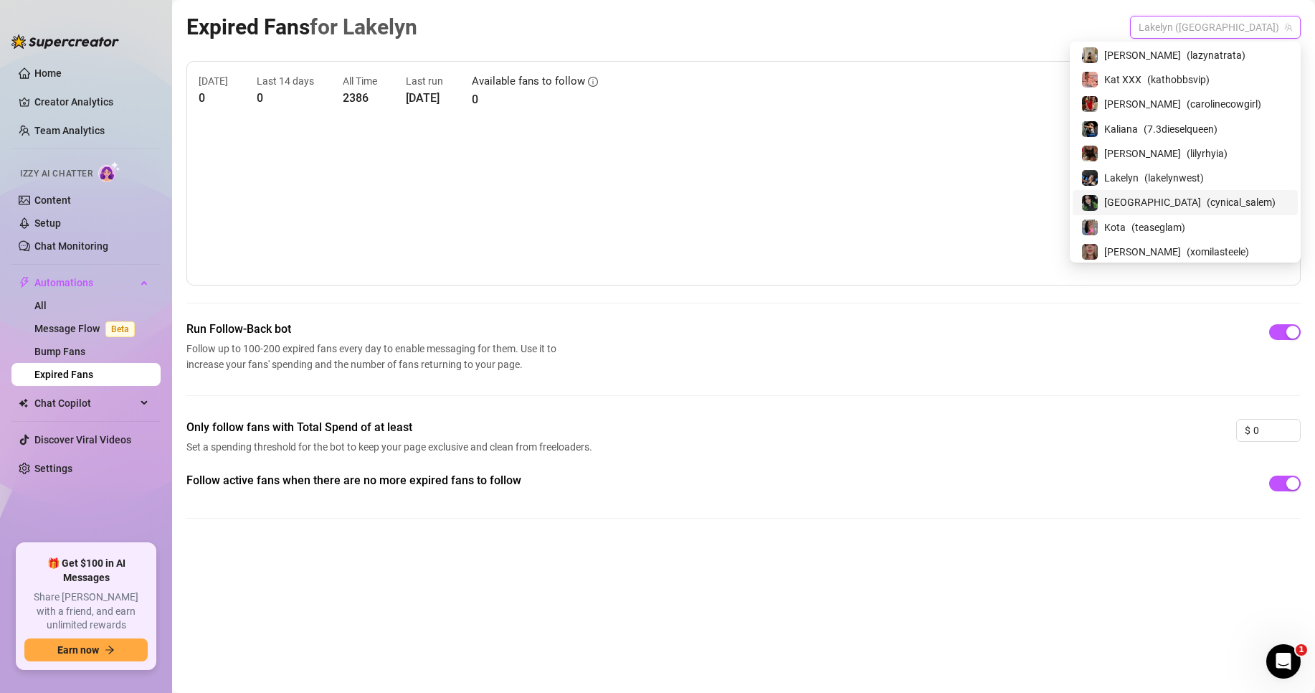
click at [1207, 199] on span "( cynical_salem )" at bounding box center [1241, 202] width 69 height 16
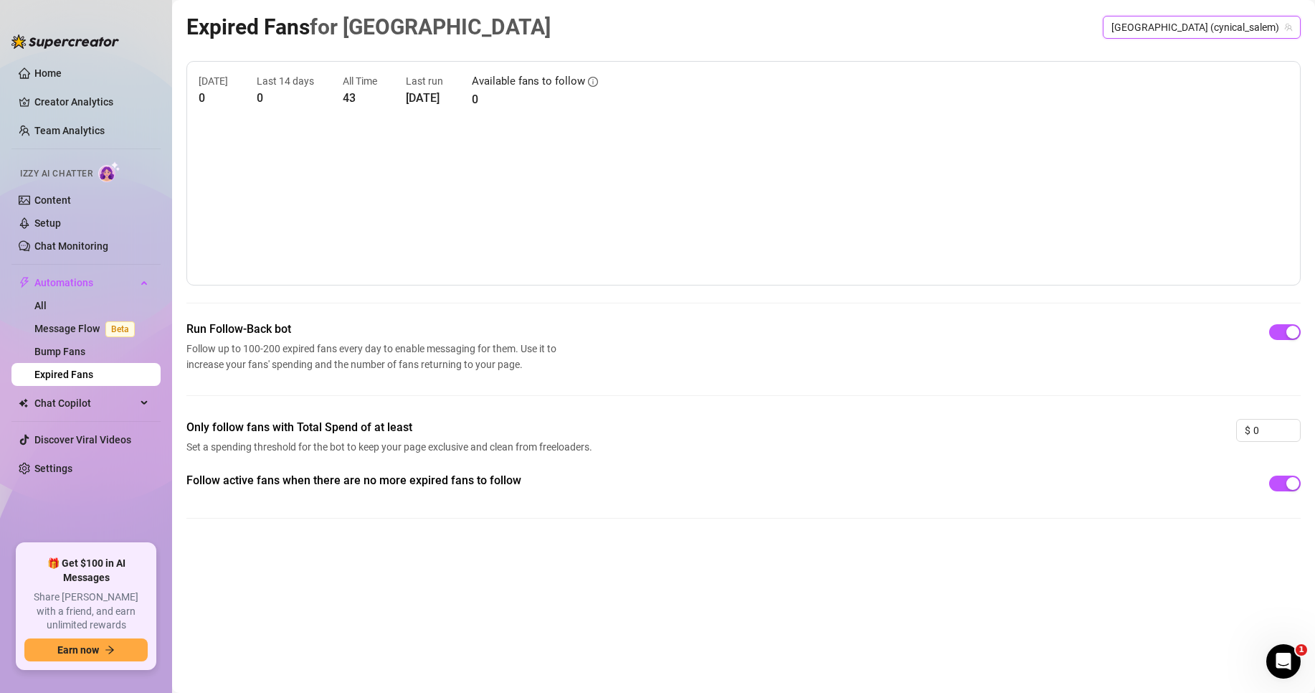
click at [1228, 35] on span "[GEOGRAPHIC_DATA] (cynical_salem)" at bounding box center [1201, 27] width 181 height 22
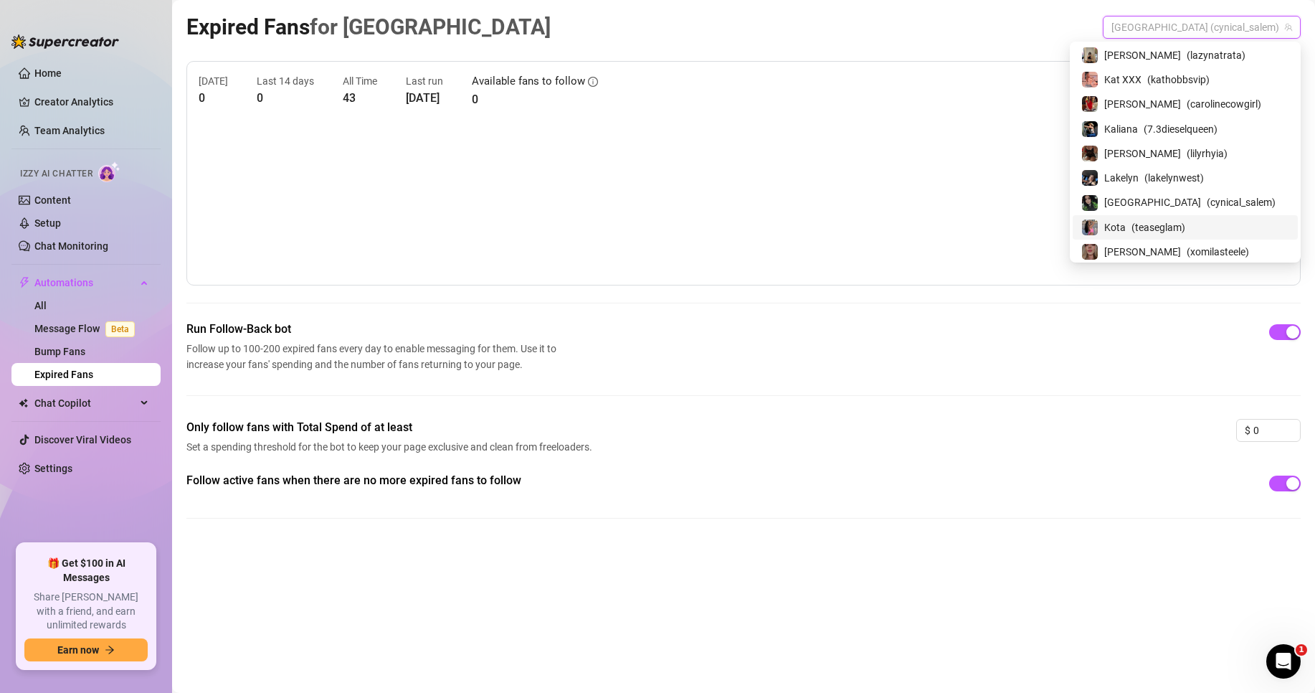
click at [1205, 215] on div "Kota ( teaseglam )" at bounding box center [1185, 227] width 225 height 24
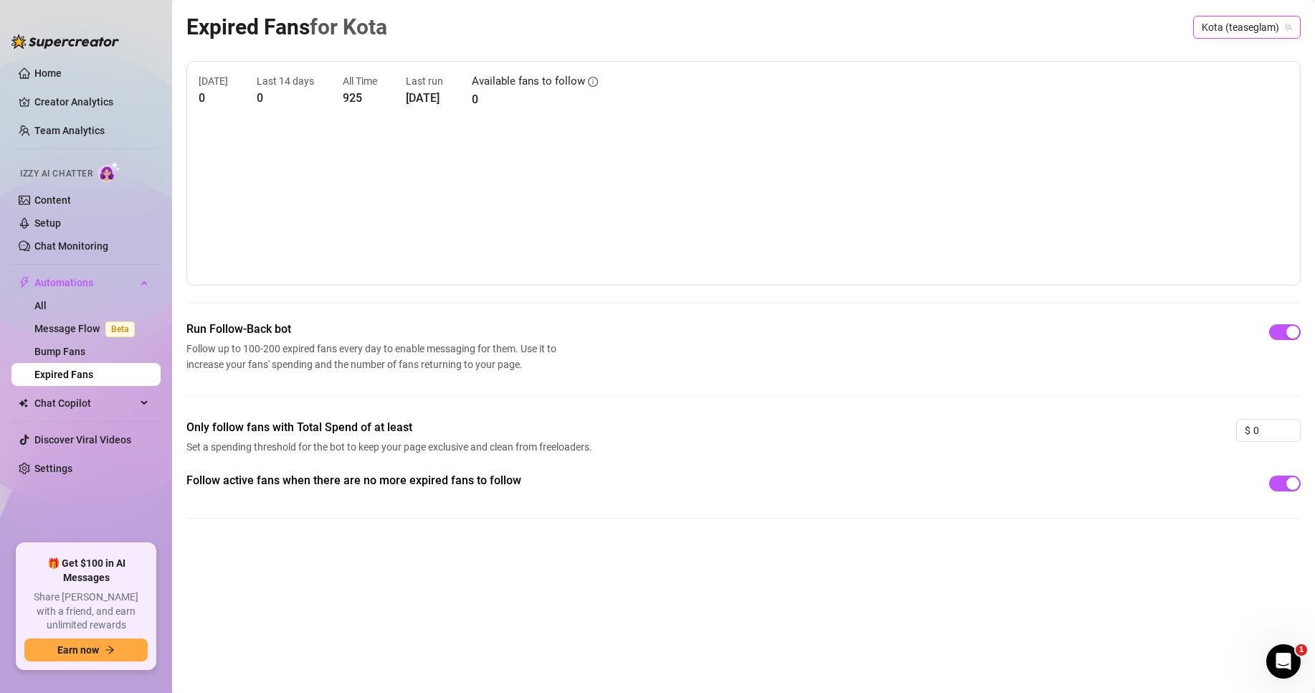
click at [1246, 29] on span "Kota (teaseglam)" at bounding box center [1247, 27] width 90 height 22
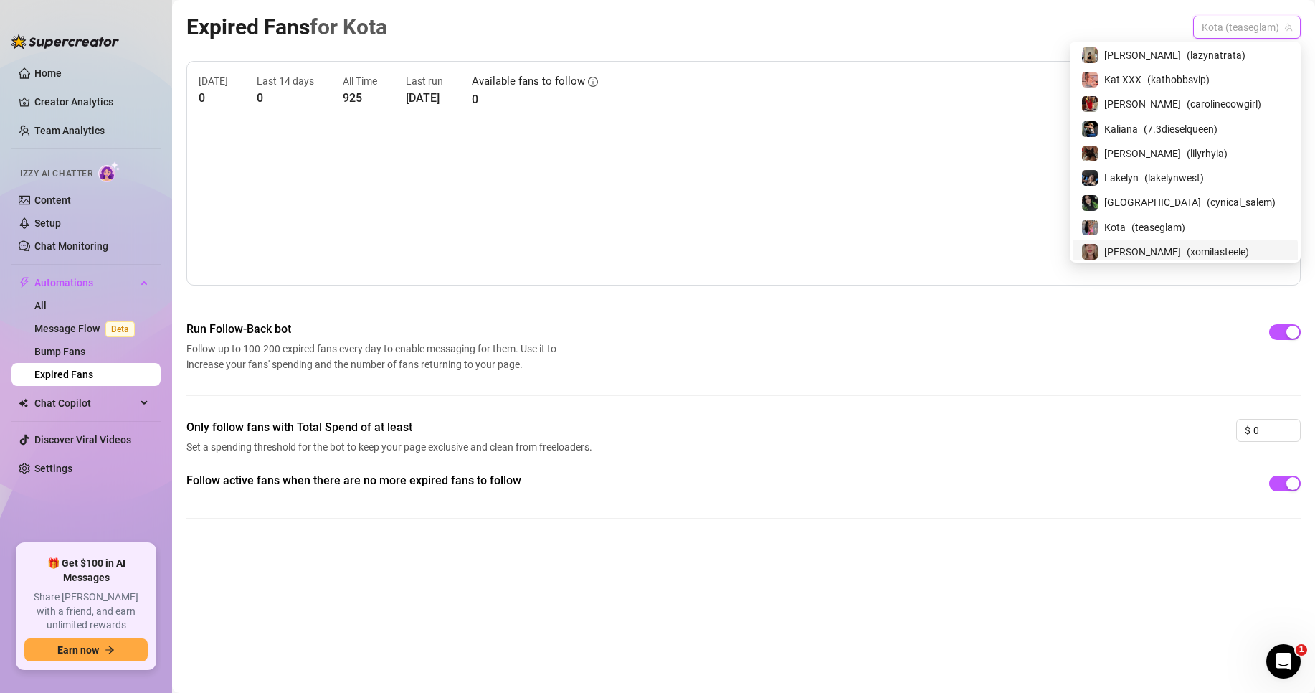
click at [1187, 245] on span "( xomilasteele )" at bounding box center [1218, 252] width 62 height 16
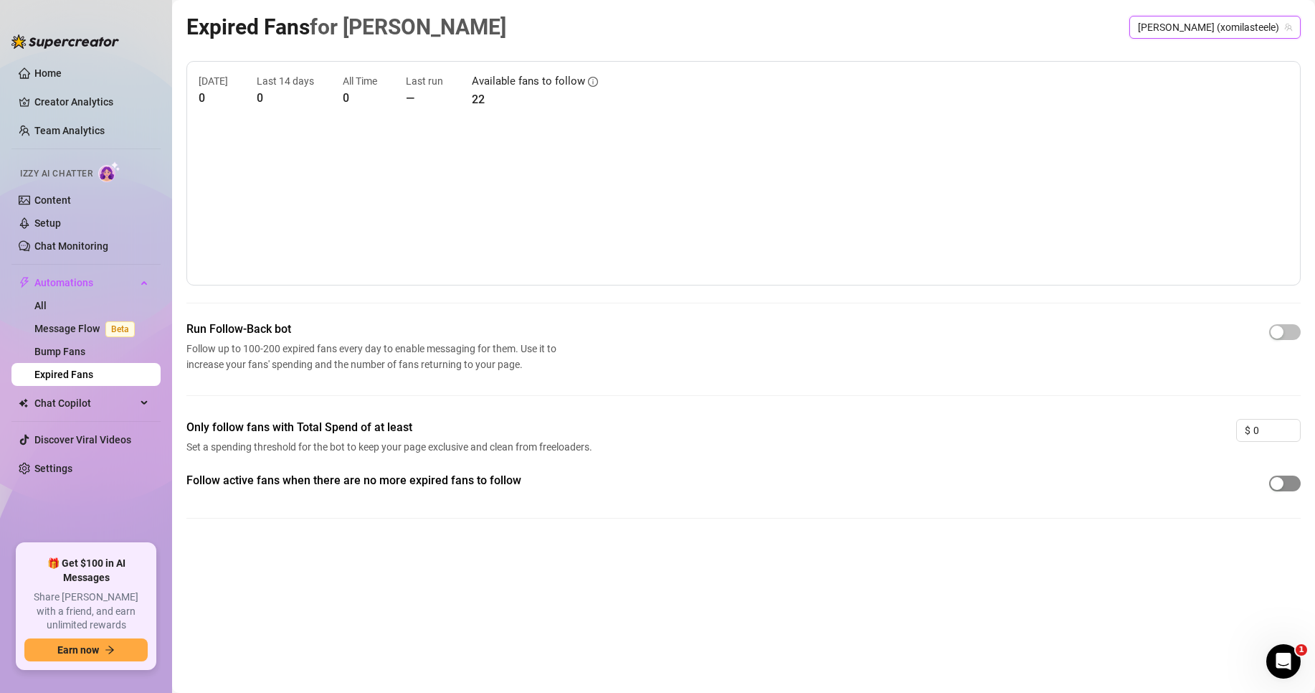
click at [1283, 483] on div "button" at bounding box center [1277, 483] width 13 height 13
click at [1286, 336] on span "button" at bounding box center [1285, 332] width 32 height 16
